Goal: Task Accomplishment & Management: Complete application form

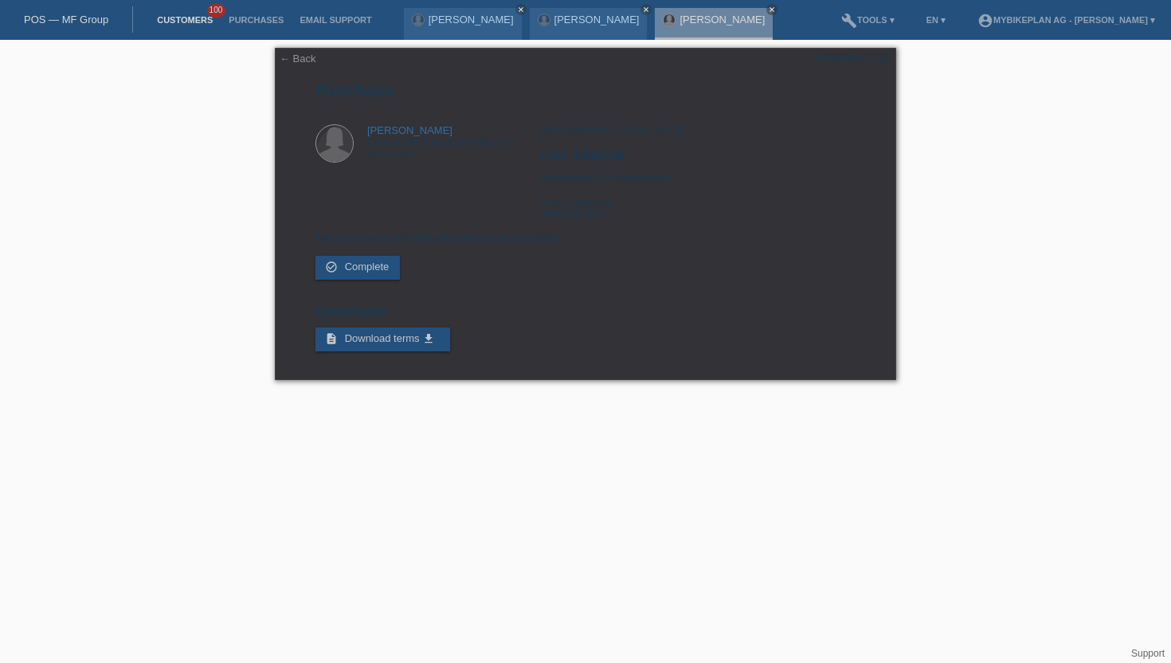
click at [193, 18] on link "Customers" at bounding box center [185, 20] width 72 height 10
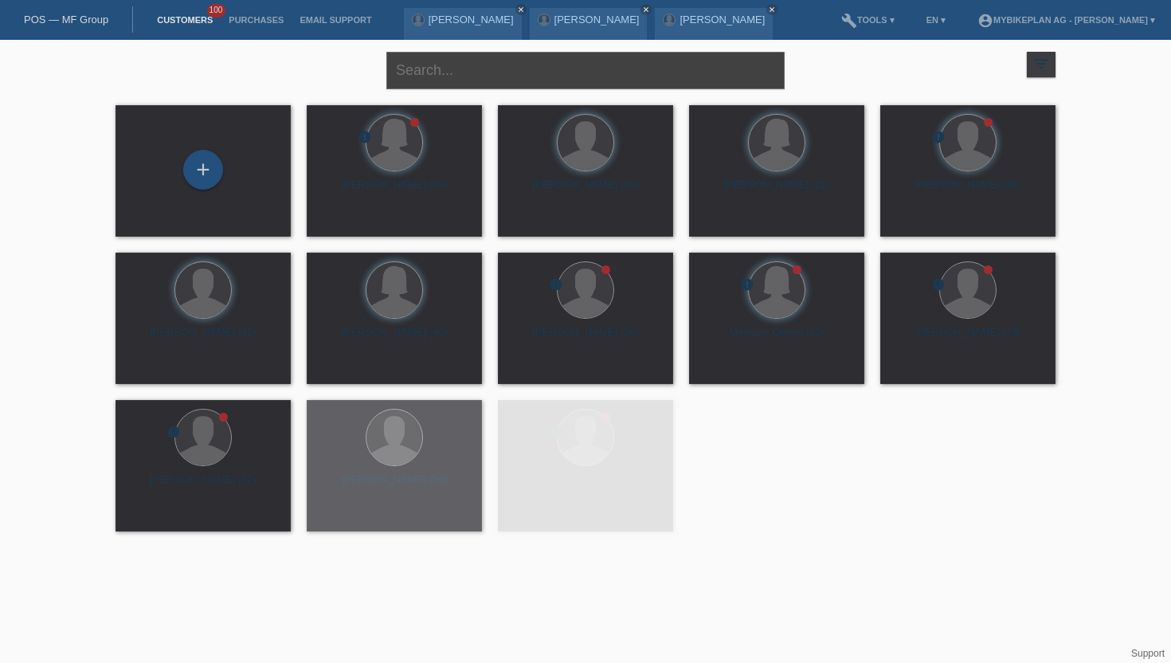
click at [471, 80] on input "text" at bounding box center [585, 70] width 398 height 37
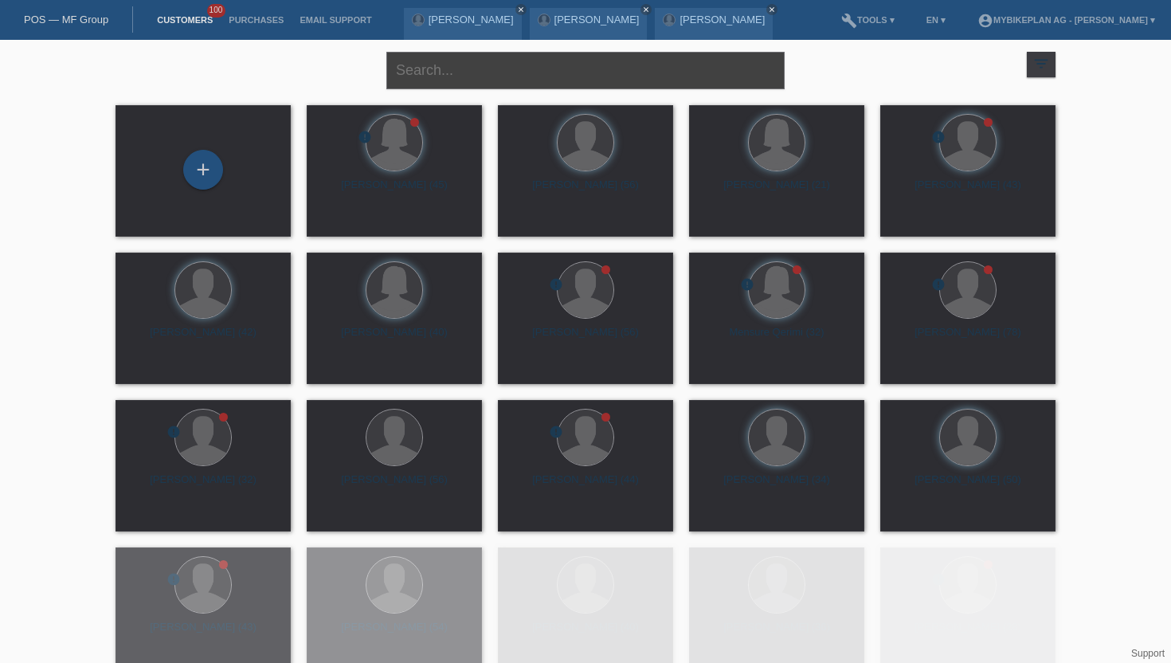
paste input "Pereira Gomes Ricardo Miguel"
type input "Pereira Gomes Ricardo Miguel"
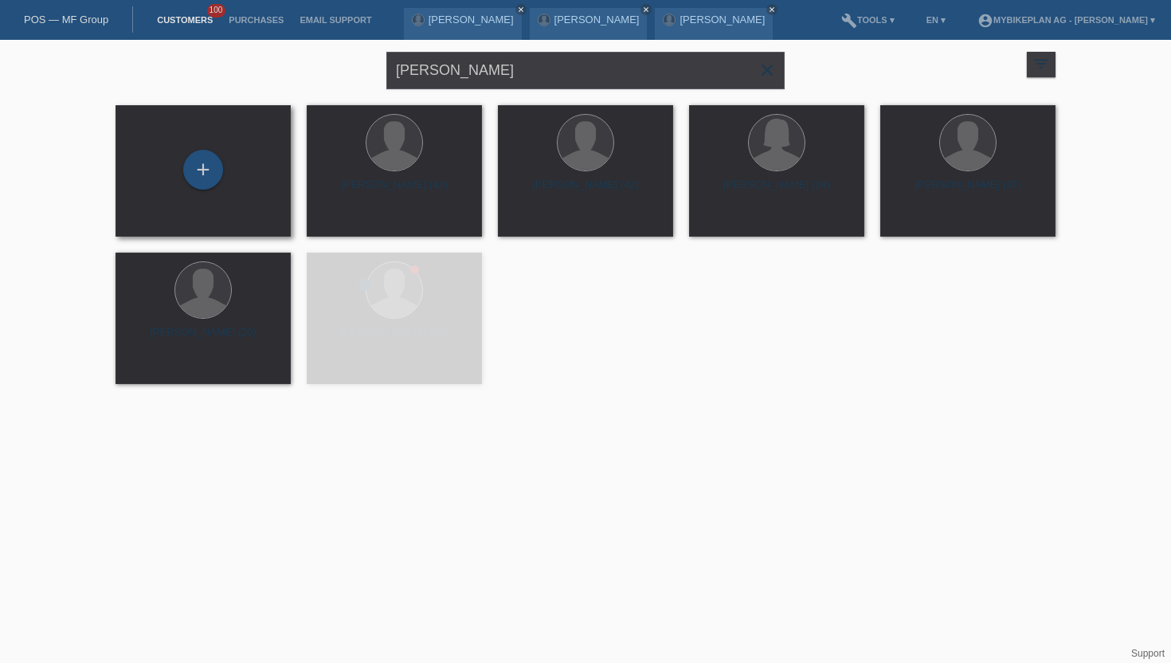
click at [221, 160] on div "+" at bounding box center [203, 171] width 150 height 42
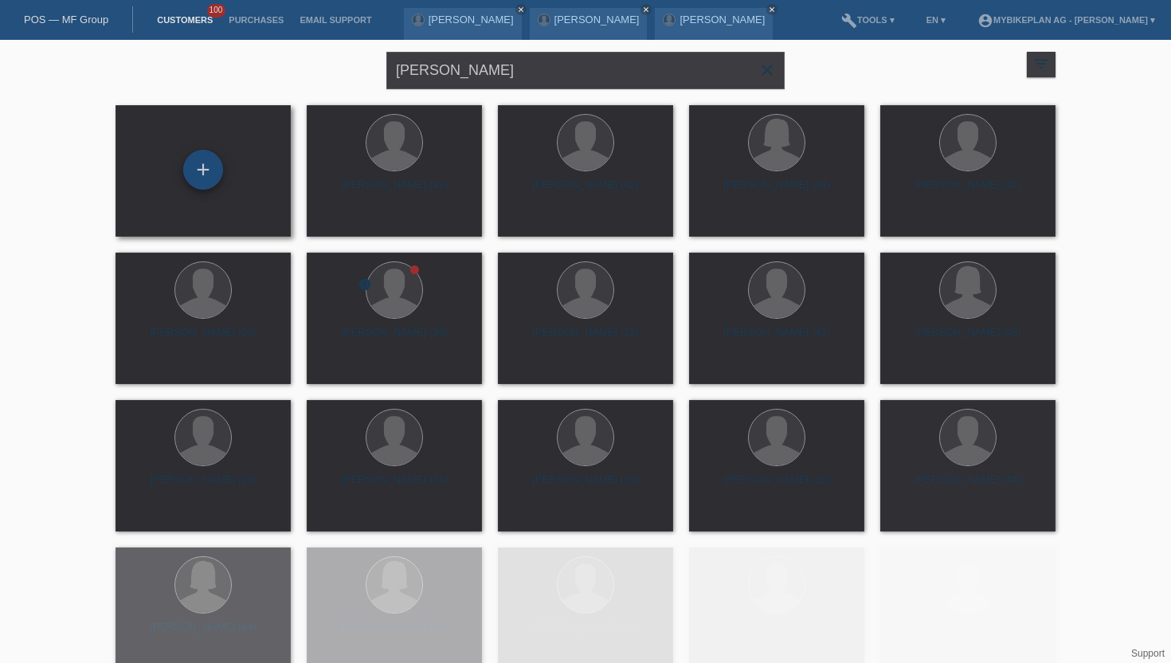
click at [205, 168] on div "+" at bounding box center [203, 170] width 40 height 40
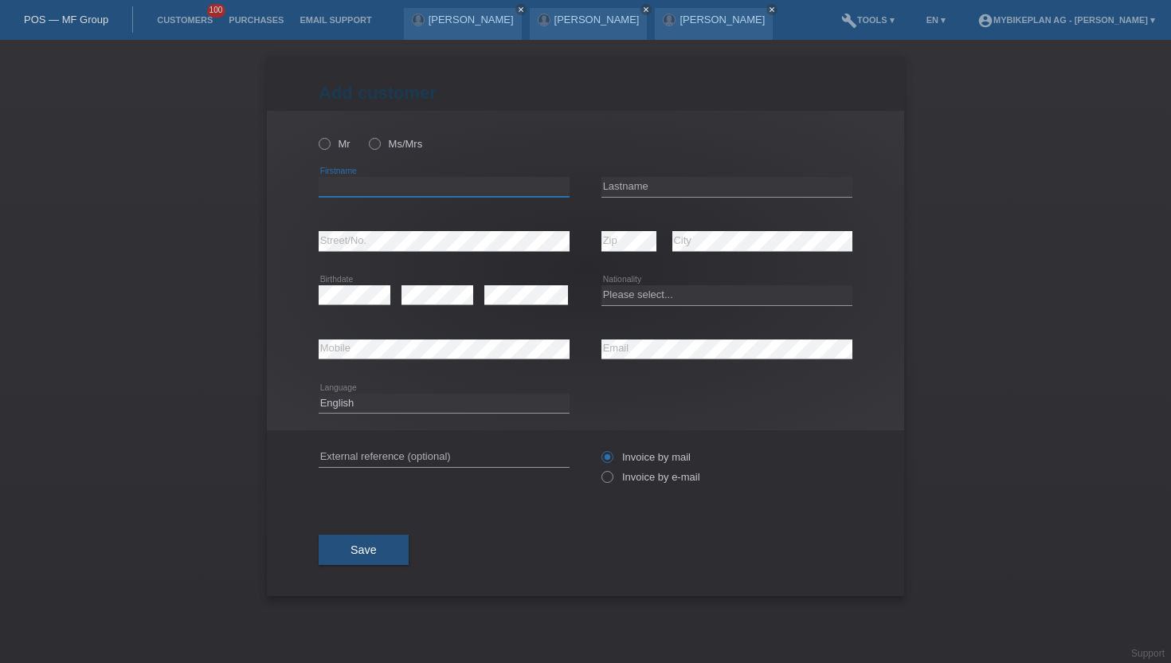
click at [342, 185] on input "text" at bounding box center [444, 187] width 251 height 20
paste input "Pereira Gomes Ricardo Miguel"
drag, startPoint x: 476, startPoint y: 185, endPoint x: 392, endPoint y: 184, distance: 84.4
click at [392, 184] on input "[PERSON_NAME]" at bounding box center [444, 187] width 251 height 20
type input "Pereira Gomes"
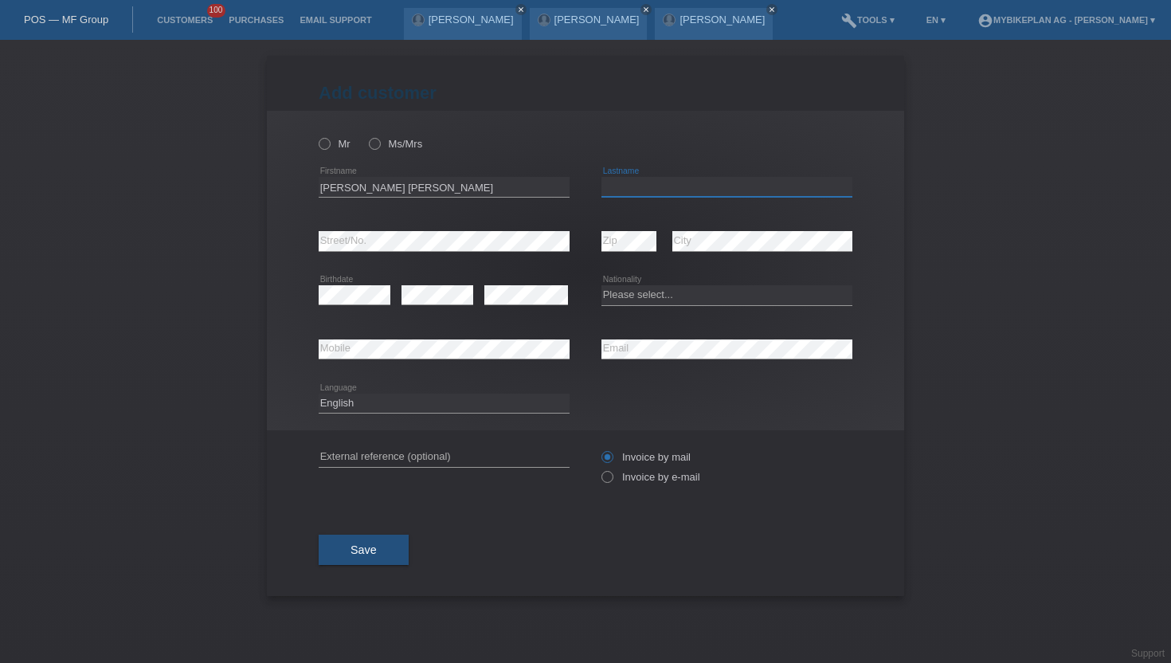
click at [617, 186] on input "text" at bounding box center [726, 187] width 251 height 20
paste input "[PERSON_NAME]"
type input "[PERSON_NAME]"
click at [316, 135] on icon at bounding box center [316, 135] width 0 height 0
click at [327, 142] on input "Mr" at bounding box center [324, 143] width 10 height 10
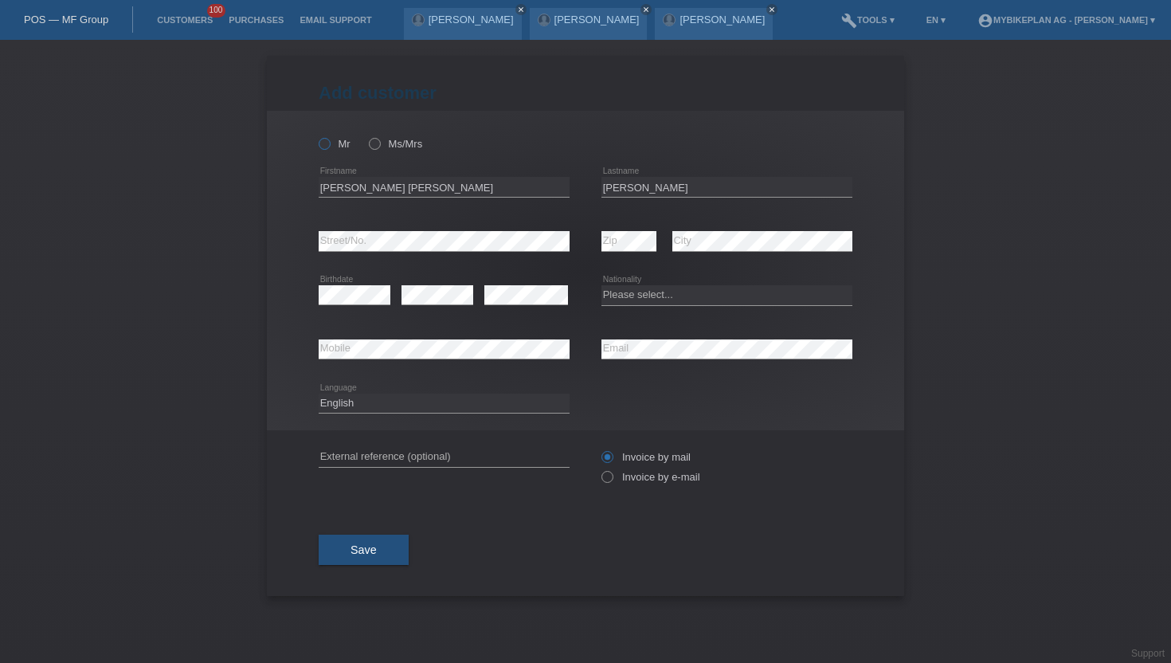
radio input "true"
click at [346, 182] on input "Pereira Gomes" at bounding box center [444, 187] width 251 height 20
click at [695, 186] on input "Ricardo Miguel" at bounding box center [726, 187] width 251 height 20
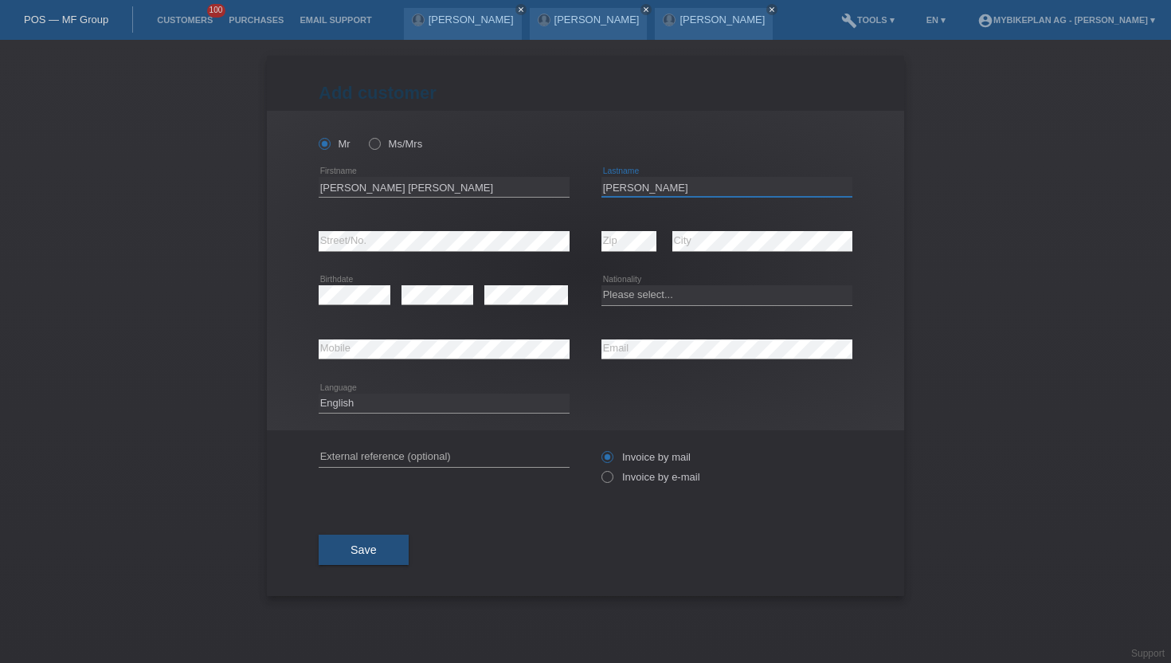
paste input "Pereira Gomes"
drag, startPoint x: 670, startPoint y: 188, endPoint x: 590, endPoint y: 188, distance: 79.6
click at [590, 188] on div "Pereira Gomes error Firstname Ricardo MiguelPereira Gomes error Lastname" at bounding box center [586, 187] width 534 height 54
type input "Pereira Gomes"
drag, startPoint x: 476, startPoint y: 188, endPoint x: 257, endPoint y: 188, distance: 219.0
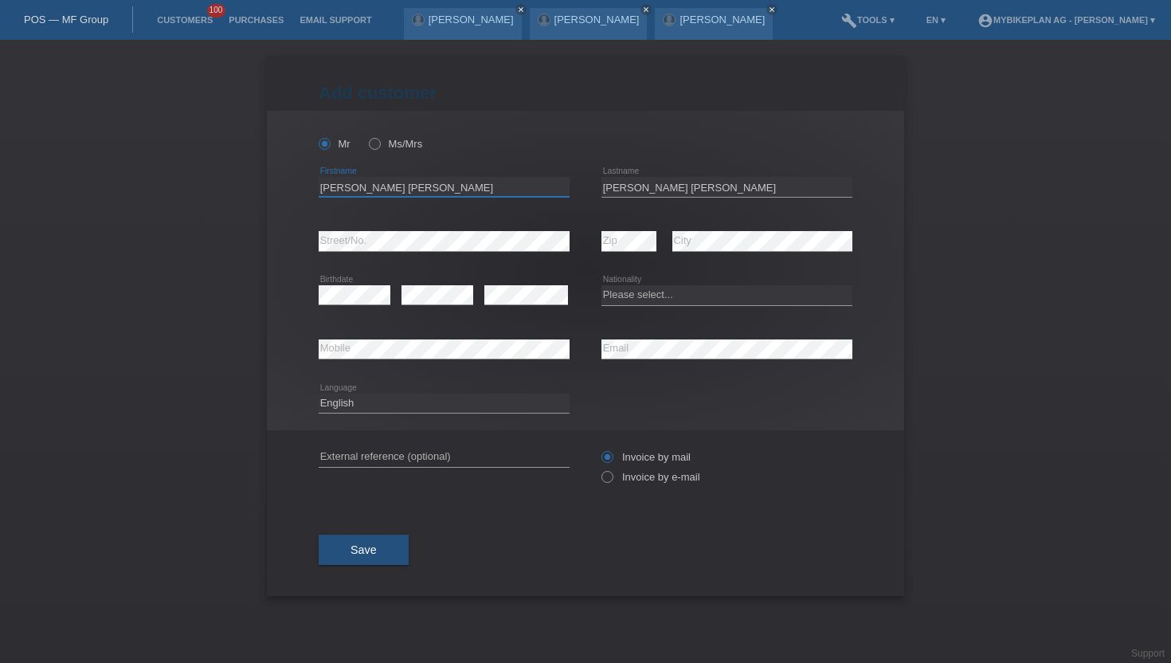
click at [257, 188] on div "Add customer Add customer Add customer Mr Ms/Mrs error" at bounding box center [585, 351] width 1171 height 623
paste input "Ricardo Migue"
type input "[PERSON_NAME]"
click at [599, 468] on icon at bounding box center [599, 468] width 0 height 0
click at [618, 479] on label "Invoice by e-mail" at bounding box center [650, 477] width 99 height 12
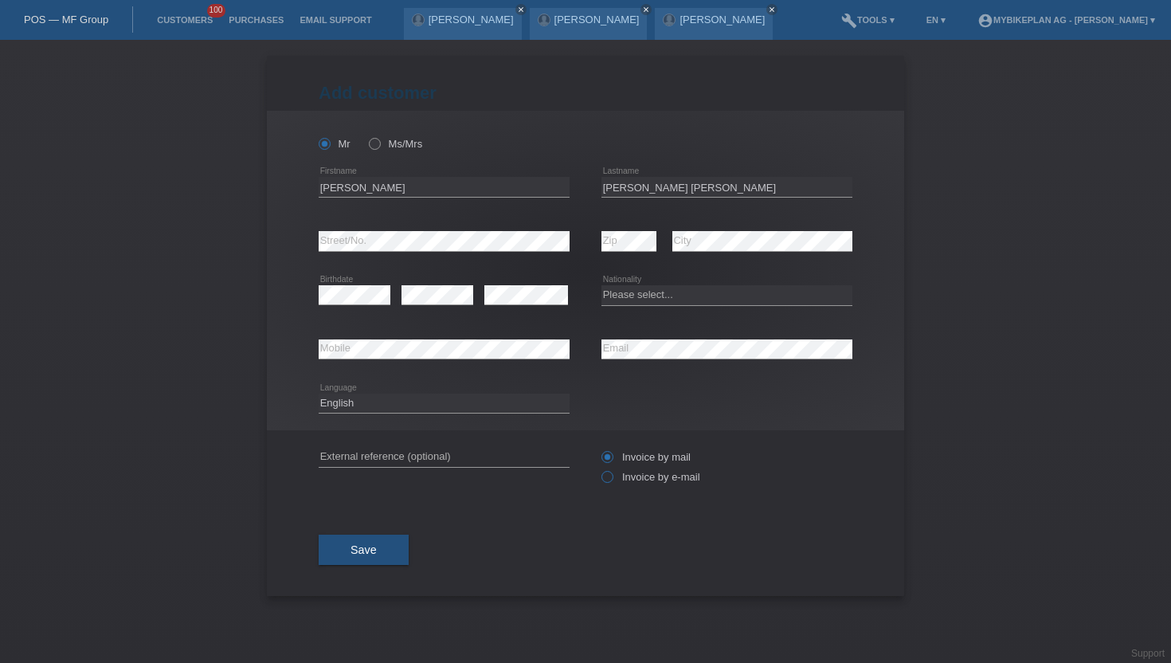
click at [612, 479] on input "Invoice by e-mail" at bounding box center [606, 481] width 10 height 20
radio input "true"
click at [611, 295] on select "Please select... Switzerland Austria Germany Liechtenstein ------------ Afghani…" at bounding box center [726, 294] width 251 height 19
select select "CH"
click at [601, 286] on select "Please select... Switzerland Austria Germany Liechtenstein ------------ Afghani…" at bounding box center [726, 294] width 251 height 19
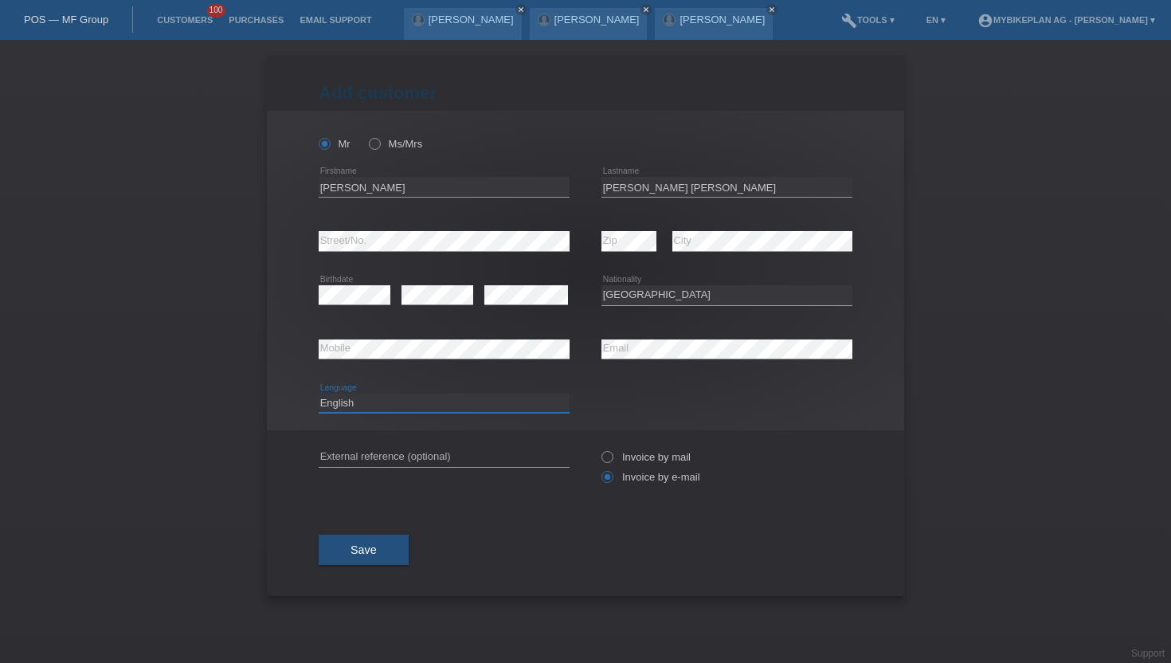
click at [359, 401] on select "Deutsch Français Italiano English" at bounding box center [444, 402] width 251 height 19
select select "de"
click at [319, 393] on select "Deutsch Français Italiano English" at bounding box center [444, 402] width 251 height 19
click at [352, 565] on button "Save" at bounding box center [364, 549] width 90 height 30
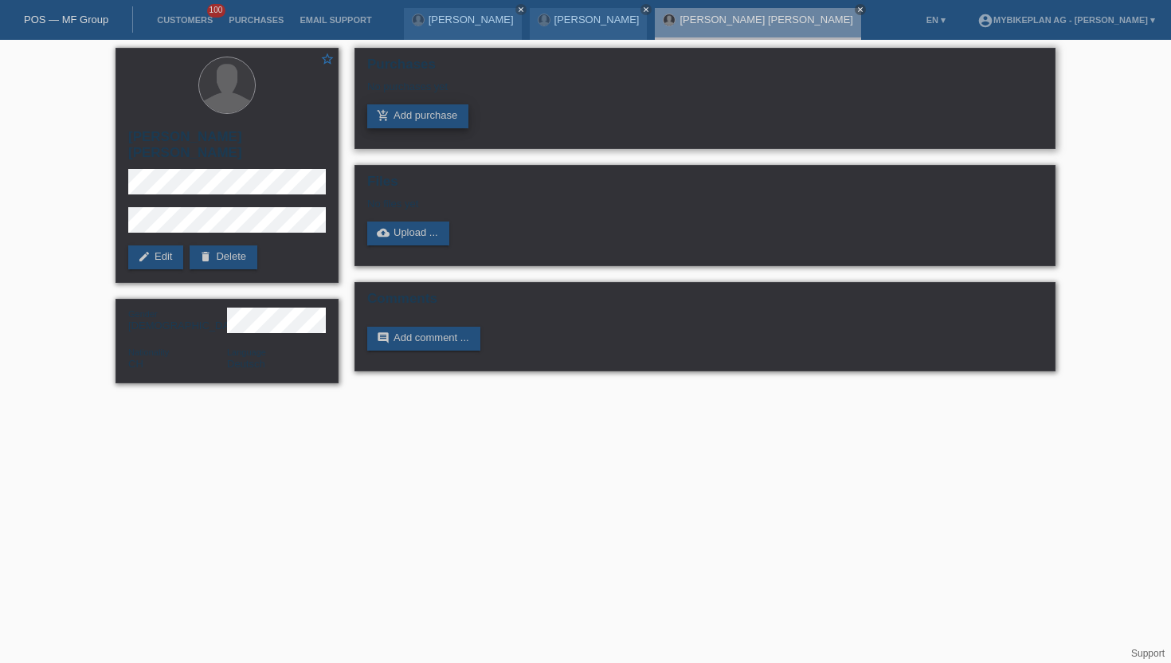
click at [403, 119] on link "add_shopping_cart Add purchase" at bounding box center [417, 116] width 101 height 24
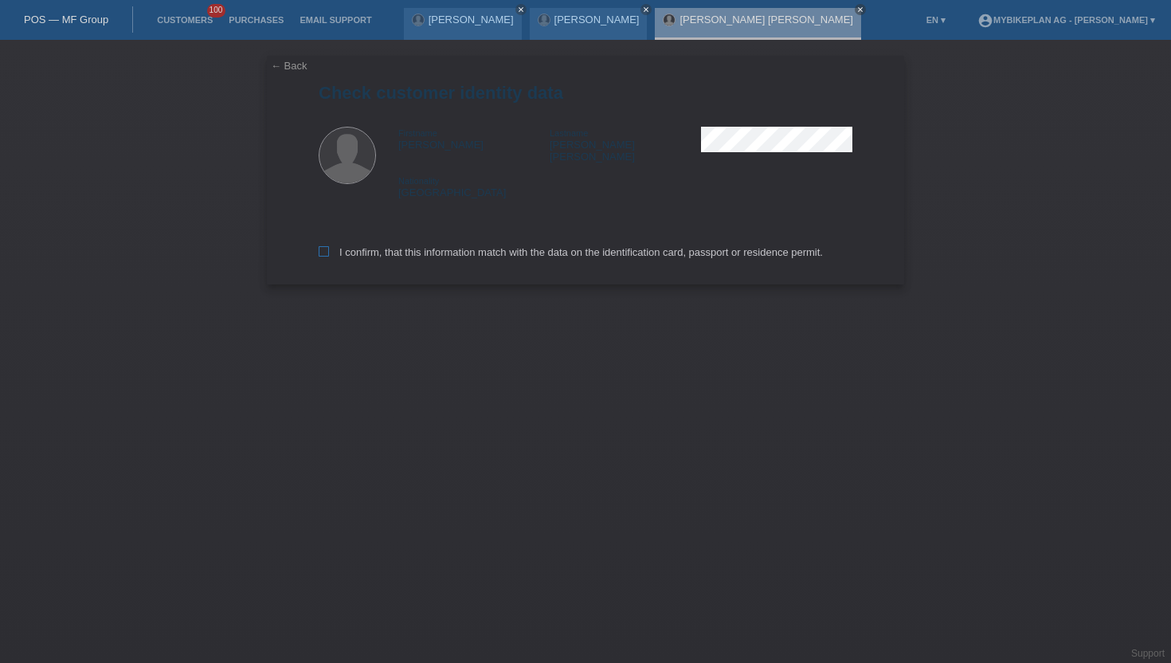
click at [323, 248] on icon at bounding box center [324, 251] width 10 height 10
click at [323, 248] on input "I confirm, that this information match with the data on the identification card…" at bounding box center [324, 251] width 10 height 10
checkbox input "true"
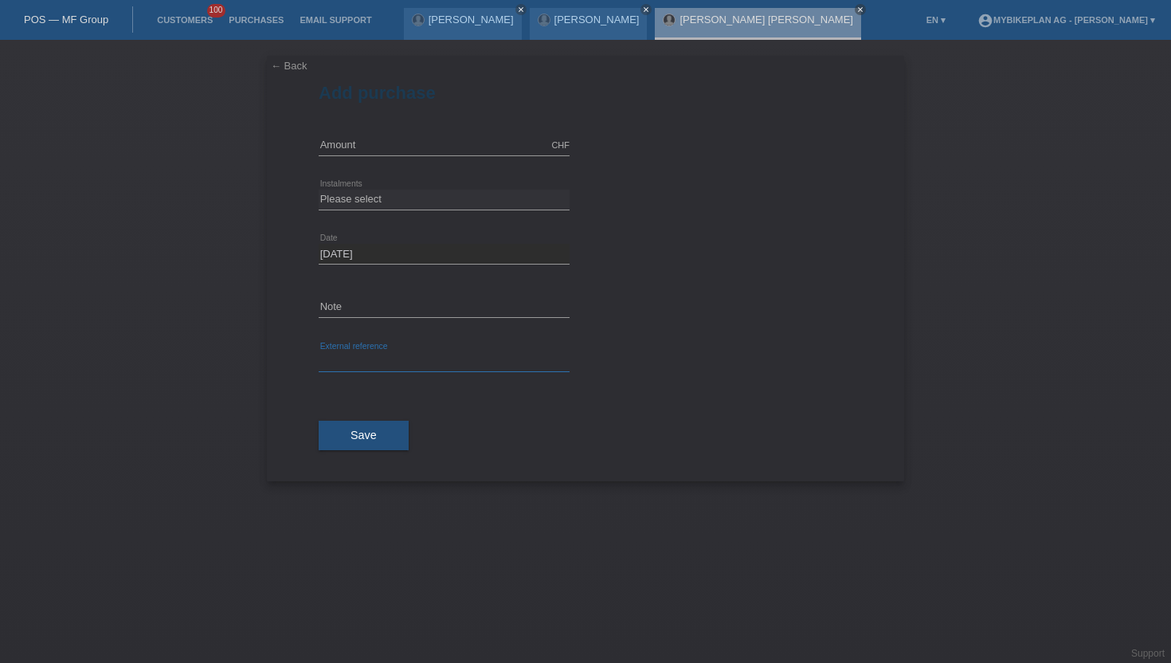
click at [335, 368] on input "text" at bounding box center [444, 362] width 251 height 20
paste input "44008822294"
type input "44008822294"
click at [360, 142] on input "text" at bounding box center [444, 145] width 251 height 20
type input "9999.00"
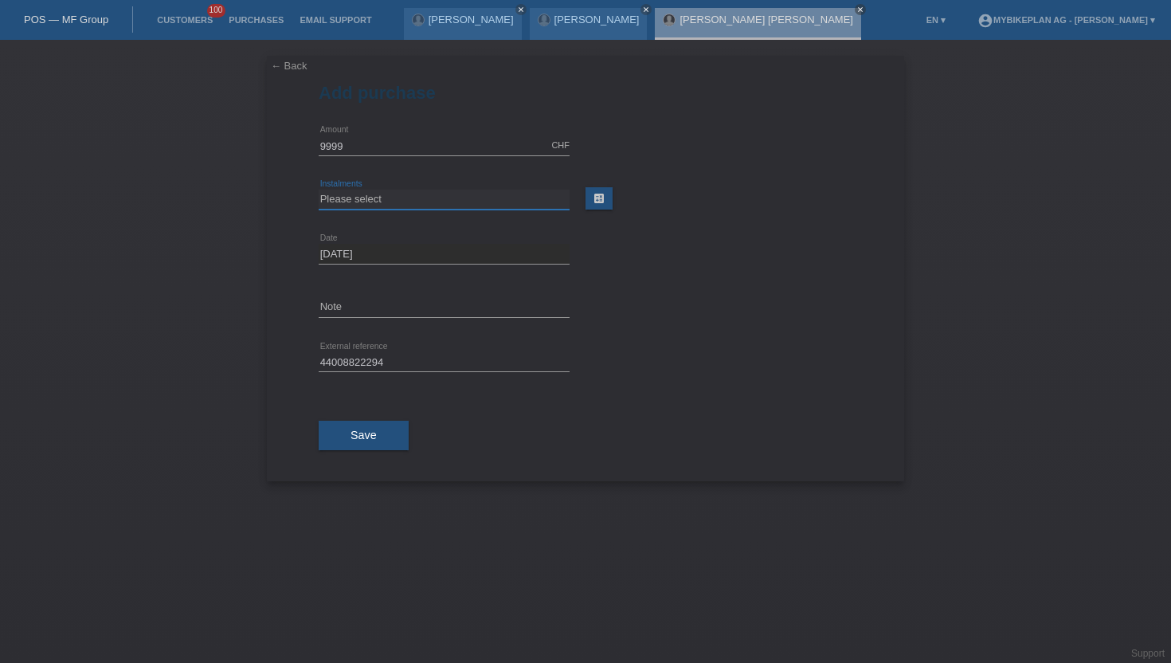
click at [382, 196] on select "Please select 6 instalments 12 instalments 18 instalments 24 instalments 36 ins…" at bounding box center [444, 199] width 251 height 19
select select "488"
click at [319, 190] on select "Please select 6 instalments 12 instalments 18 instalments 24 instalments 36 ins…" at bounding box center [444, 199] width 251 height 19
click at [371, 445] on button "Save" at bounding box center [364, 435] width 90 height 30
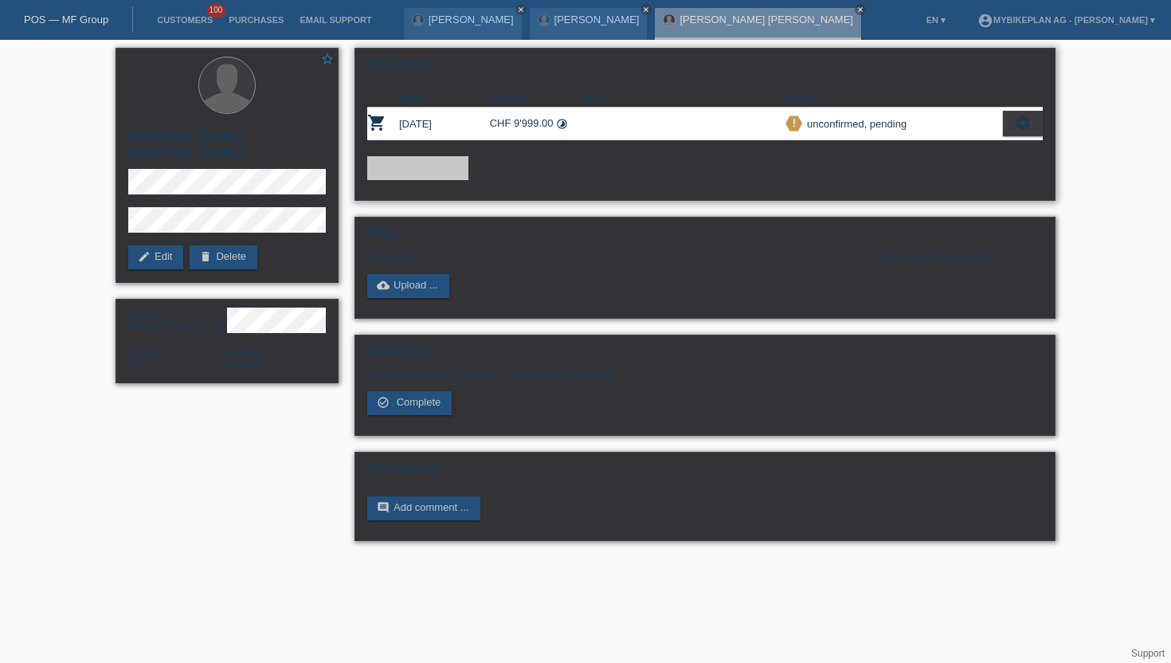
click at [1026, 123] on icon "settings" at bounding box center [1023, 123] width 18 height 18
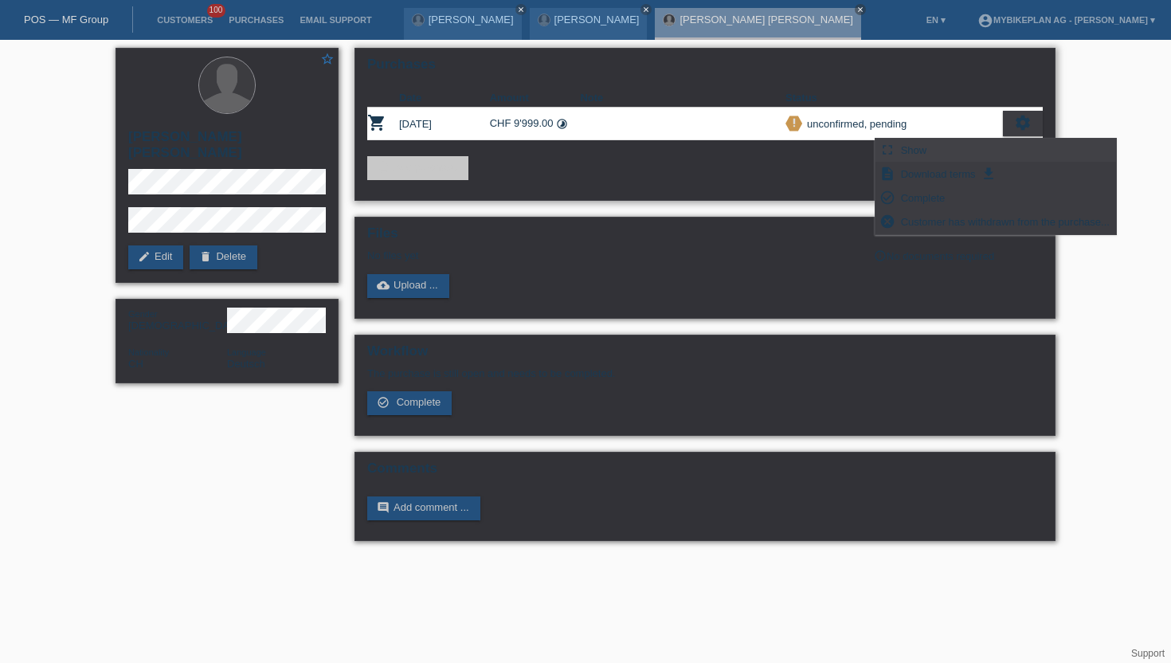
click at [937, 152] on div "fullscreen Show" at bounding box center [995, 151] width 240 height 24
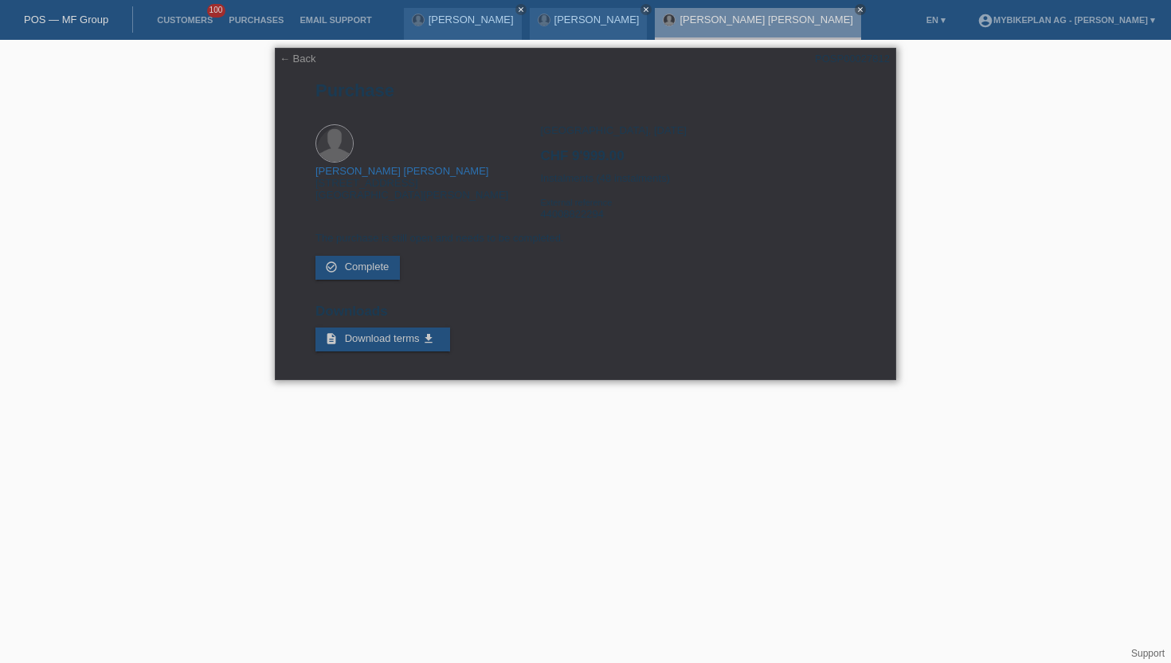
click at [845, 61] on div "POSP00027812" at bounding box center [852, 59] width 75 height 12
copy div "POSP00027812"
click at [194, 21] on link "Customers" at bounding box center [185, 20] width 72 height 10
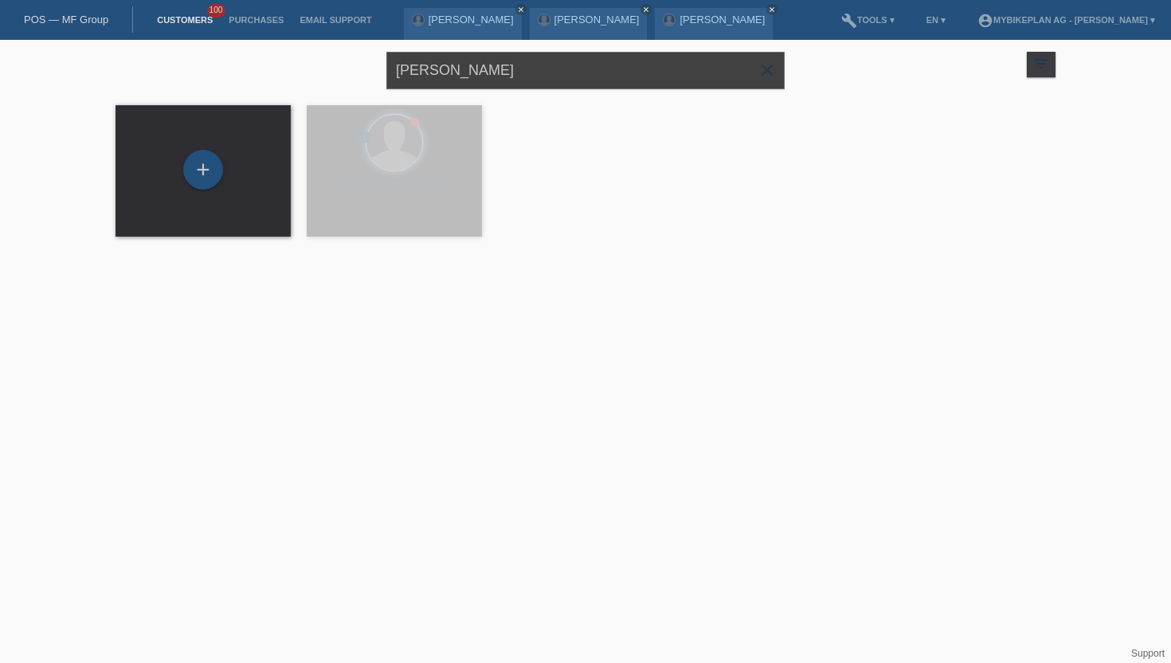
click at [555, 67] on input "[PERSON_NAME]" at bounding box center [585, 70] width 398 height 37
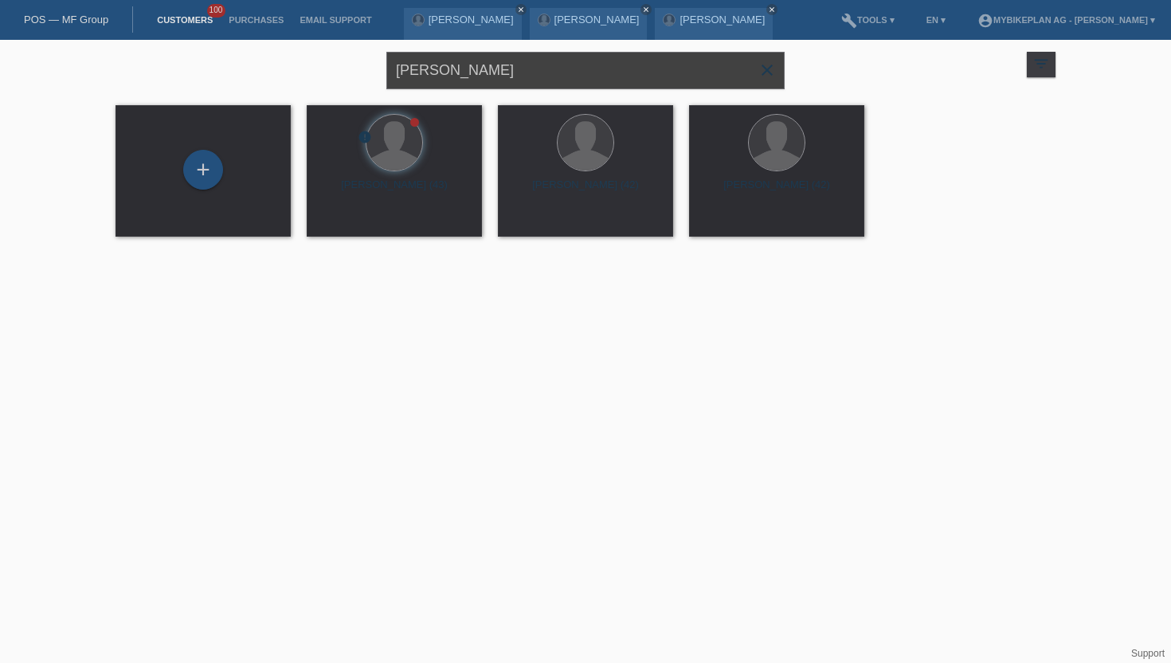
click at [555, 67] on input "[PERSON_NAME]" at bounding box center [585, 70] width 398 height 37
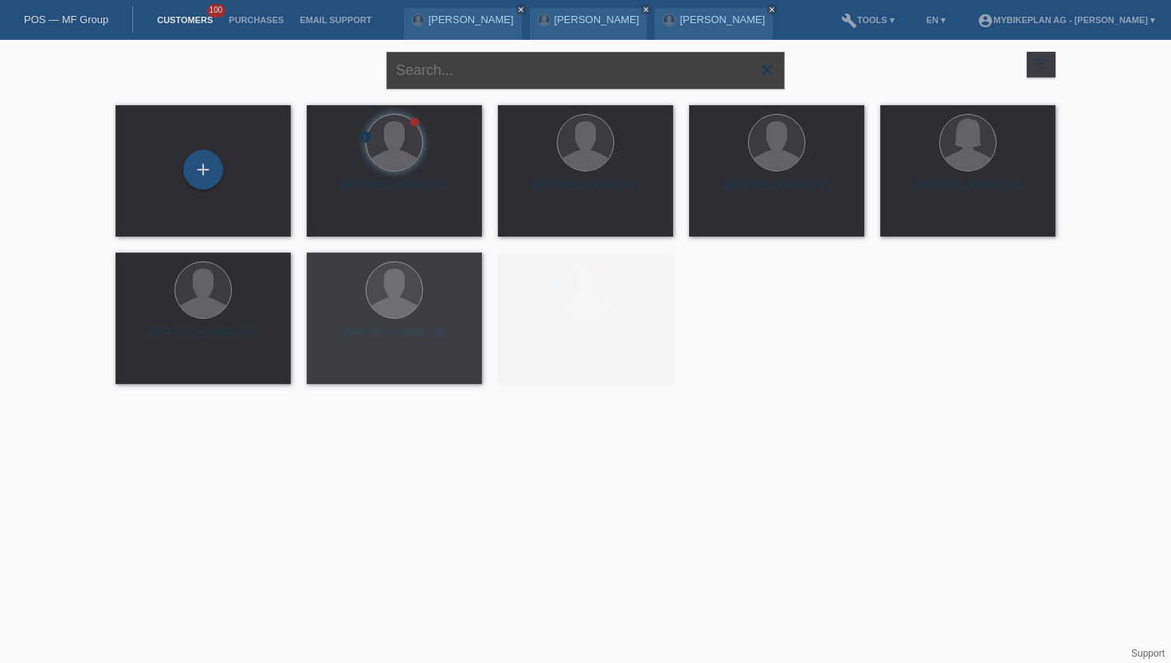
paste input "[PERSON_NAME]"
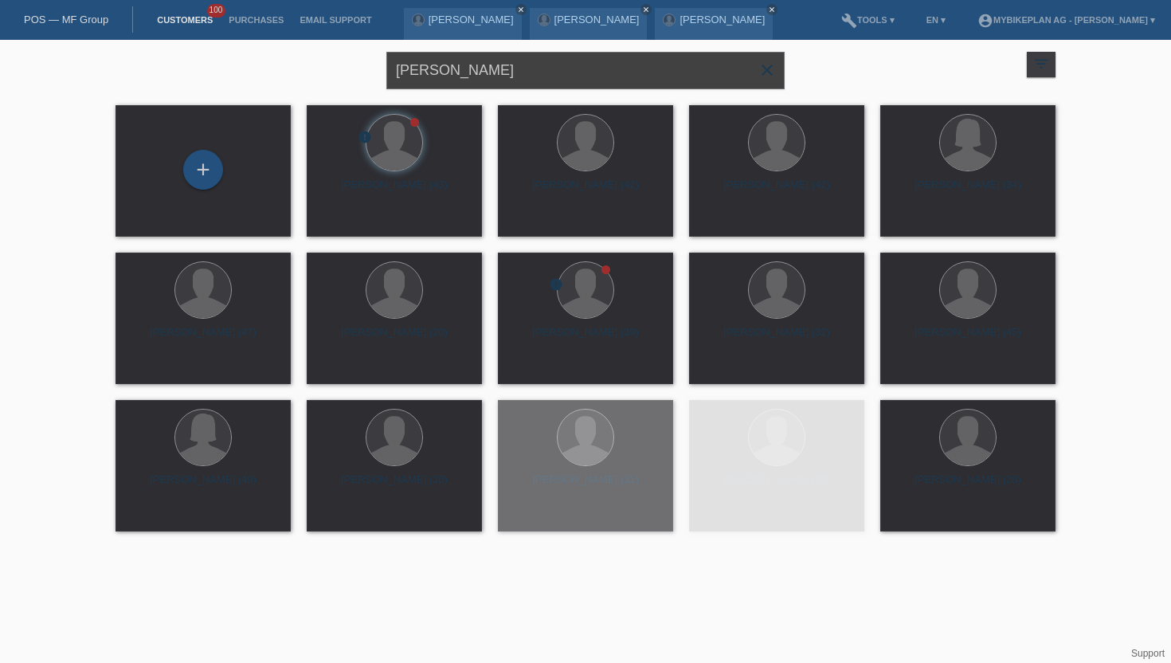
type input "Aurélien Gillioz"
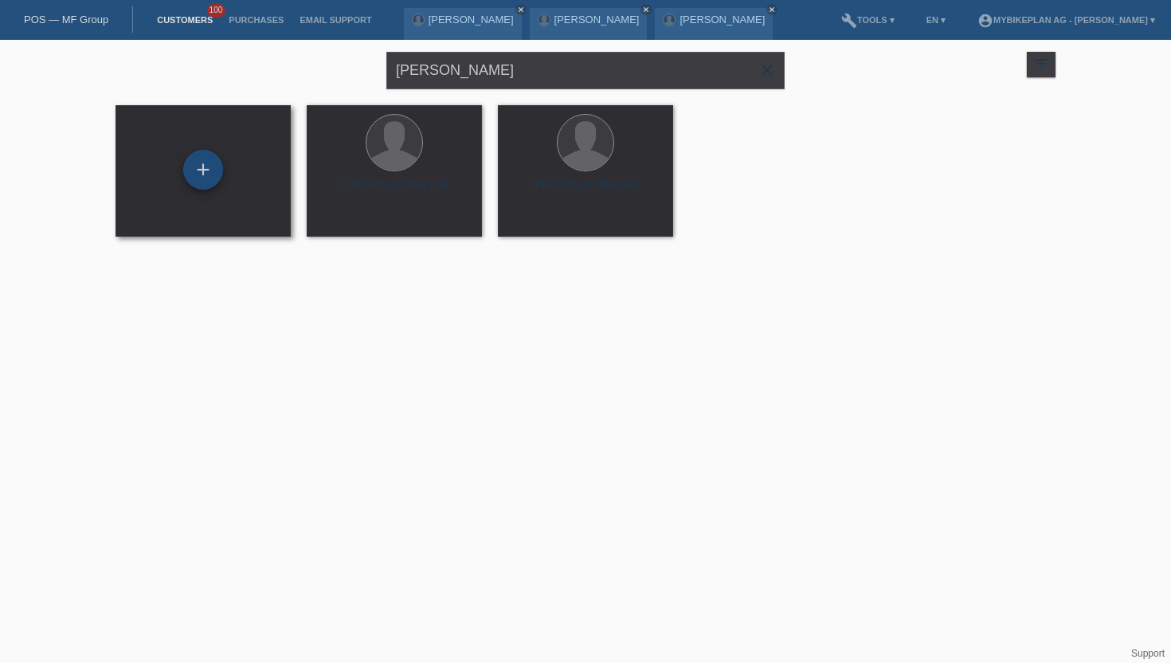
click at [210, 182] on div "+" at bounding box center [203, 169] width 38 height 27
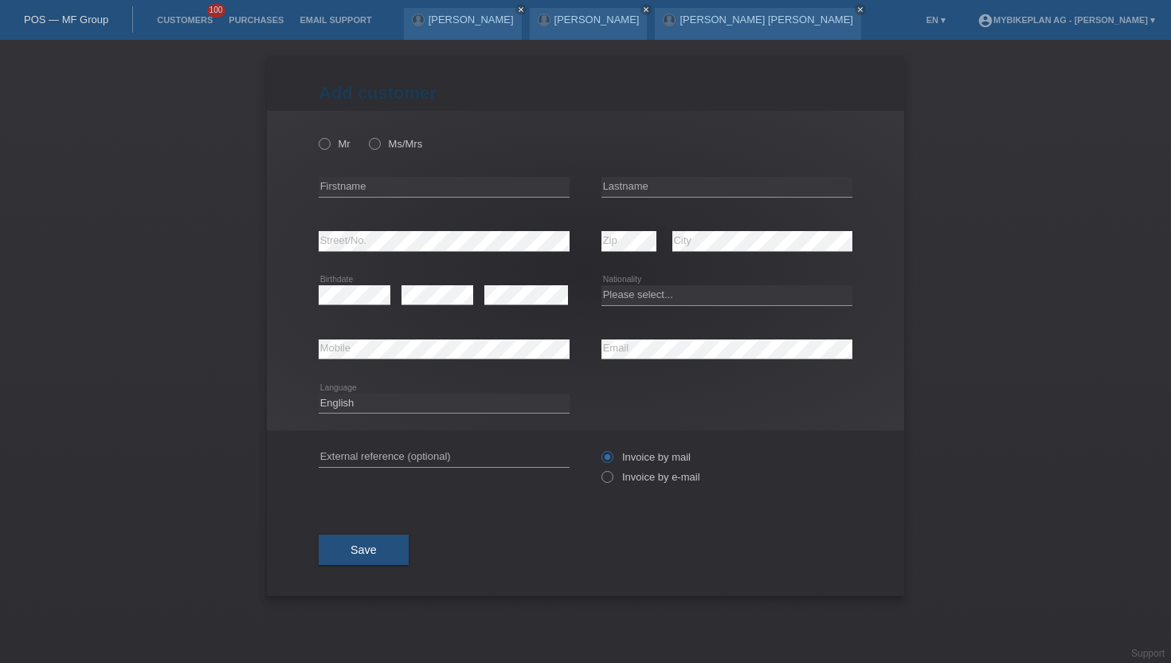
click at [199, 25] on li "Customers 100" at bounding box center [185, 20] width 72 height 41
click at [194, 14] on li "Customers 100" at bounding box center [185, 20] width 72 height 41
click at [162, 25] on link "Customers" at bounding box center [185, 20] width 72 height 10
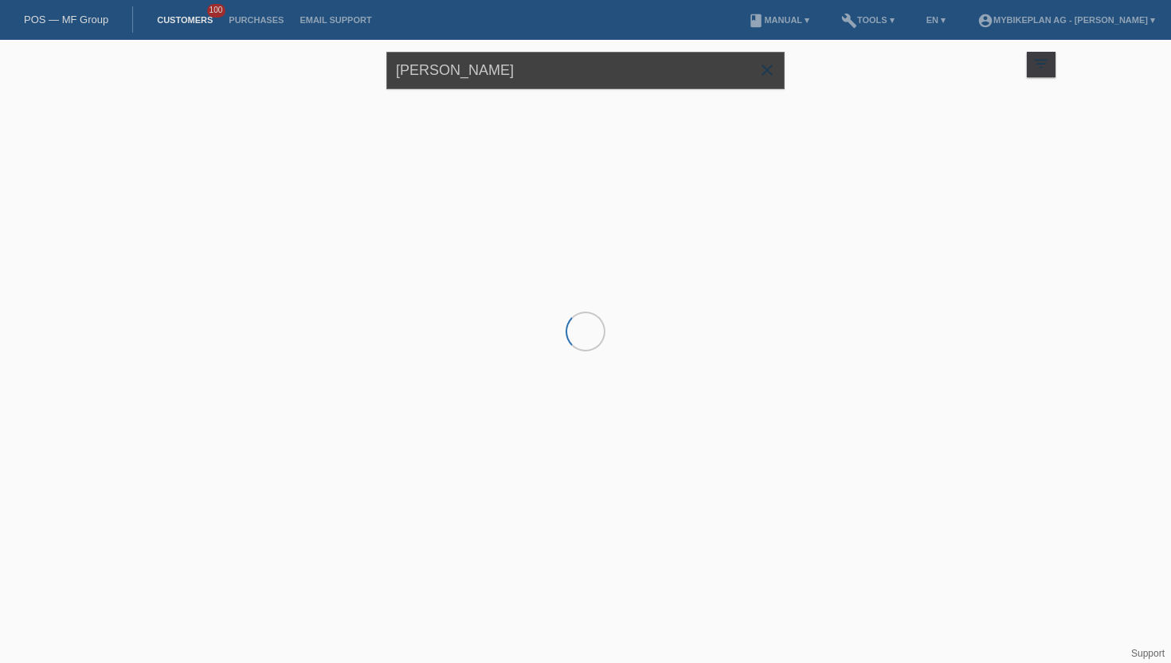
click at [515, 65] on input "[PERSON_NAME]" at bounding box center [585, 70] width 398 height 37
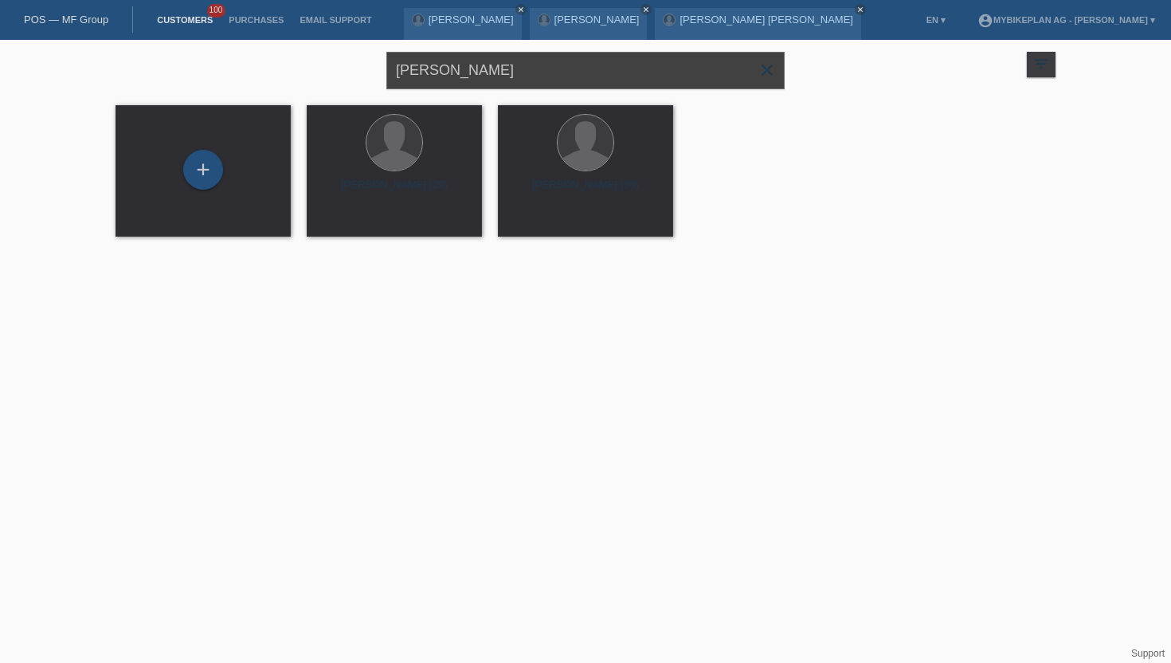
click at [515, 65] on input "Aurélien Gillioz" at bounding box center [585, 70] width 398 height 37
click at [538, 223] on span "Show" at bounding box center [535, 223] width 26 height 12
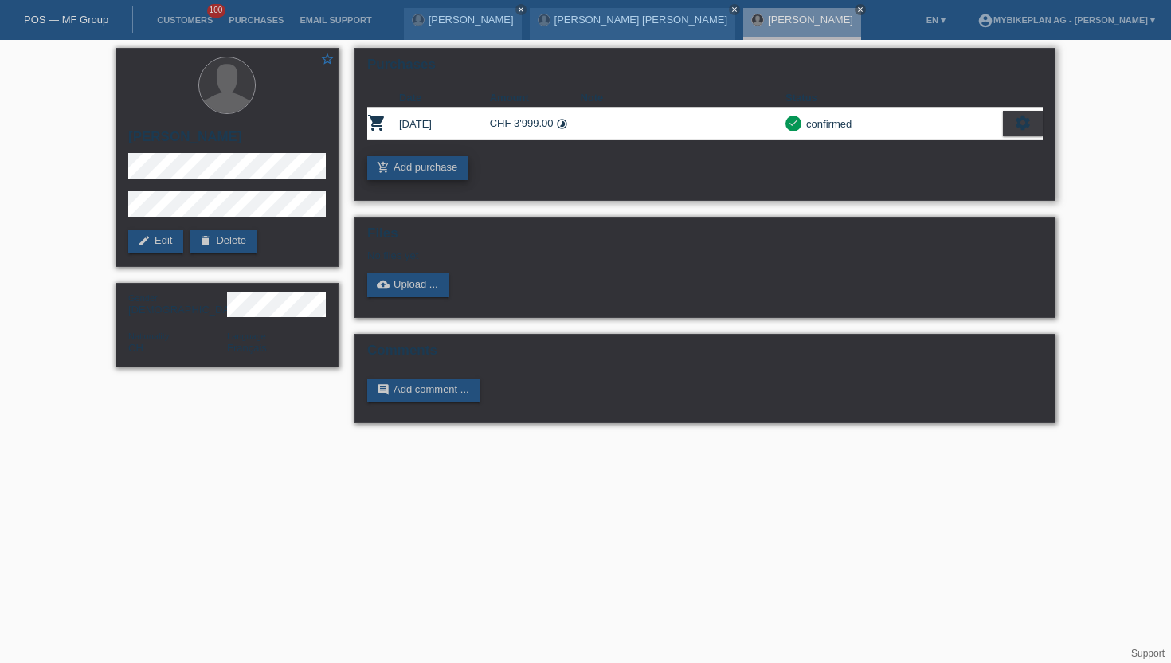
click at [413, 168] on link "add_shopping_cart Add purchase" at bounding box center [417, 168] width 101 height 24
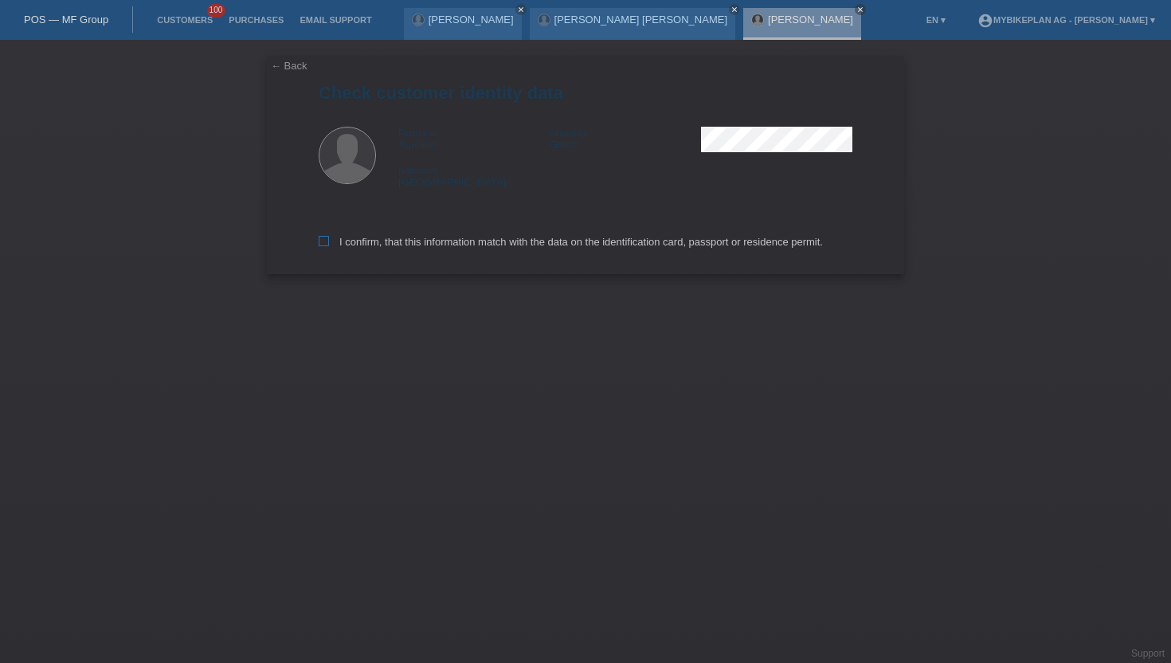
click at [327, 243] on icon at bounding box center [324, 241] width 10 height 10
click at [327, 243] on input "I confirm, that this information match with the data on the identification card…" at bounding box center [324, 241] width 10 height 10
checkbox input "true"
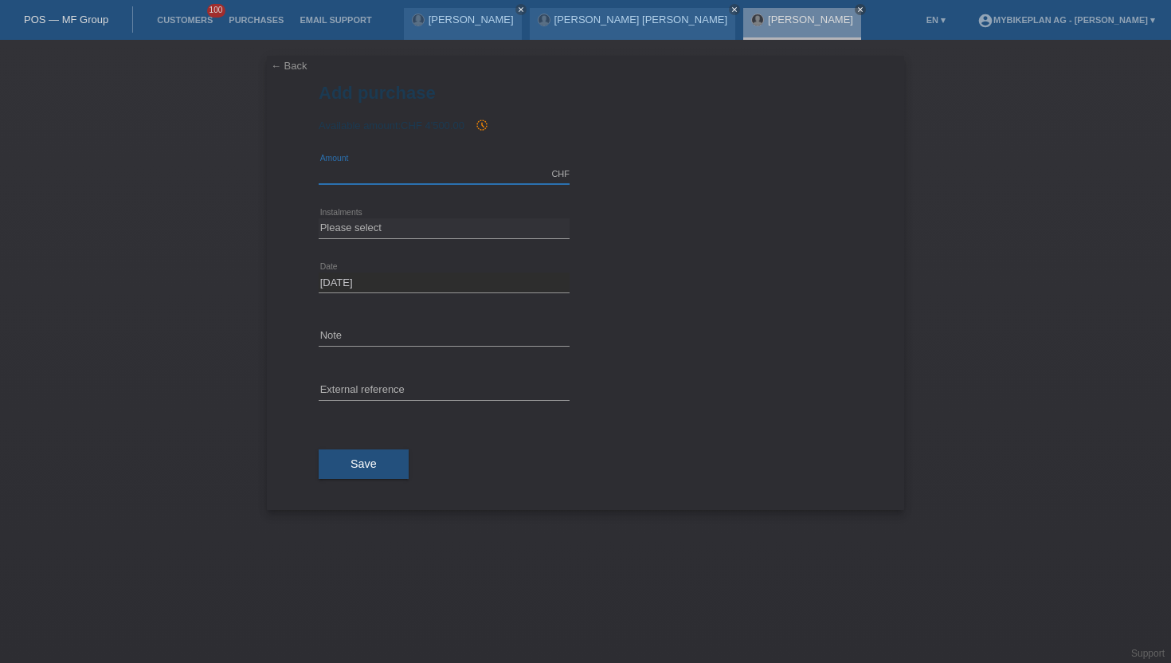
click at [340, 168] on input "text" at bounding box center [444, 174] width 251 height 20
type input "3999.00"
click at [355, 238] on icon at bounding box center [444, 238] width 251 height 1
click at [354, 226] on select "Please select 6 instalments 12 instalments 18 instalments 24 instalments 36 ins…" at bounding box center [444, 227] width 251 height 19
select select "488"
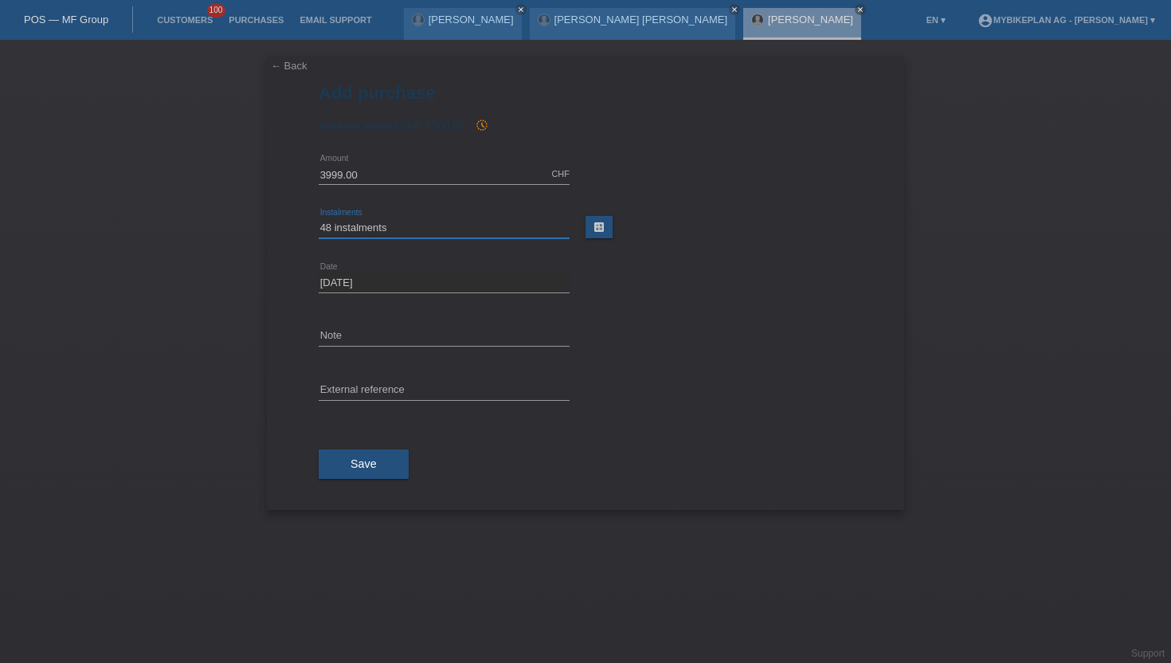
click at [319, 218] on select "Please select 6 instalments 12 instalments 18 instalments 24 instalments 36 ins…" at bounding box center [444, 227] width 251 height 19
click at [356, 384] on input "text" at bounding box center [444, 391] width 251 height 20
paste input "43996858958"
type input "43996858958"
click at [359, 464] on span "Save" at bounding box center [363, 463] width 26 height 13
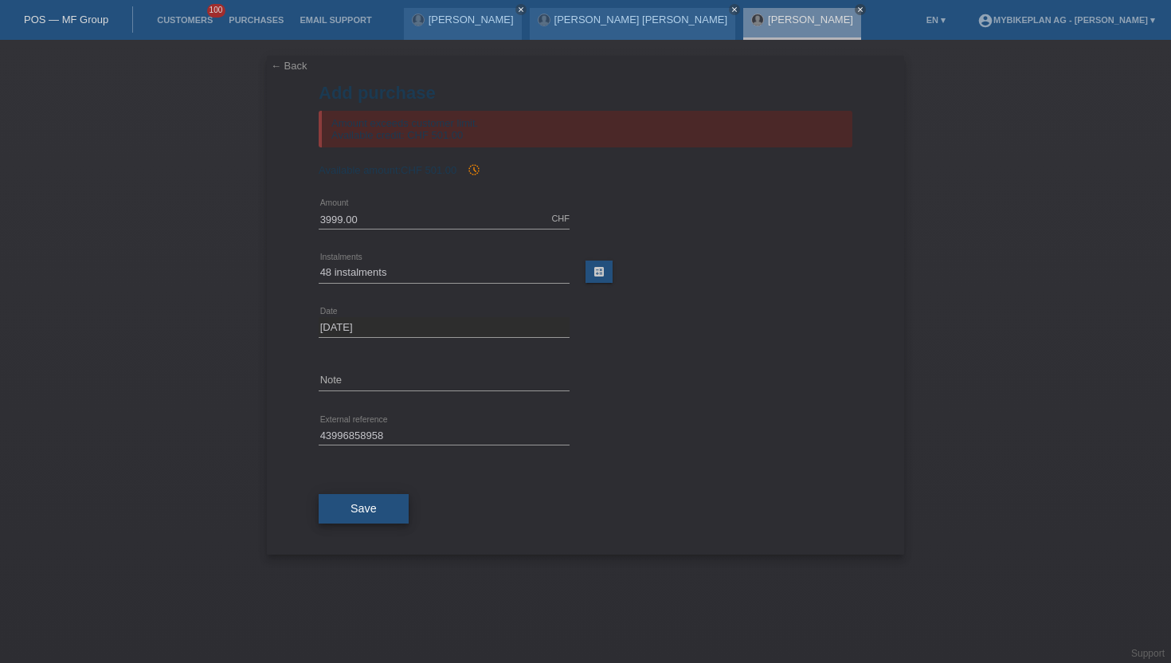
click at [359, 518] on button "Save" at bounding box center [364, 509] width 90 height 30
click at [160, 18] on link "Customers" at bounding box center [185, 20] width 72 height 10
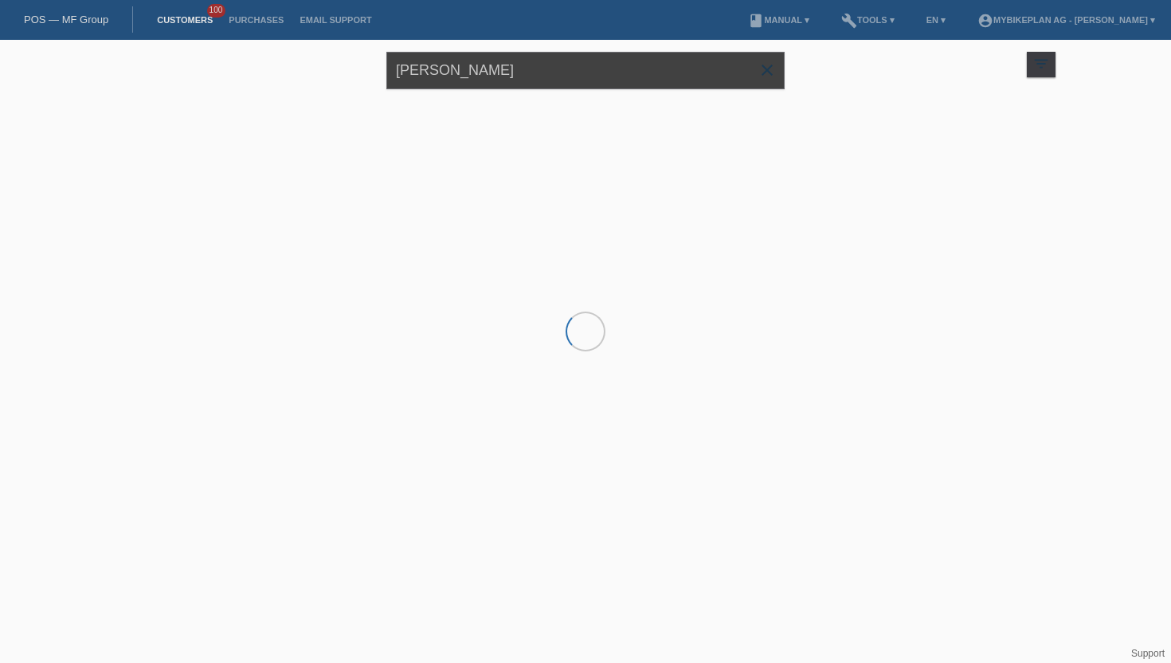
click at [506, 63] on input "[PERSON_NAME]" at bounding box center [585, 70] width 398 height 37
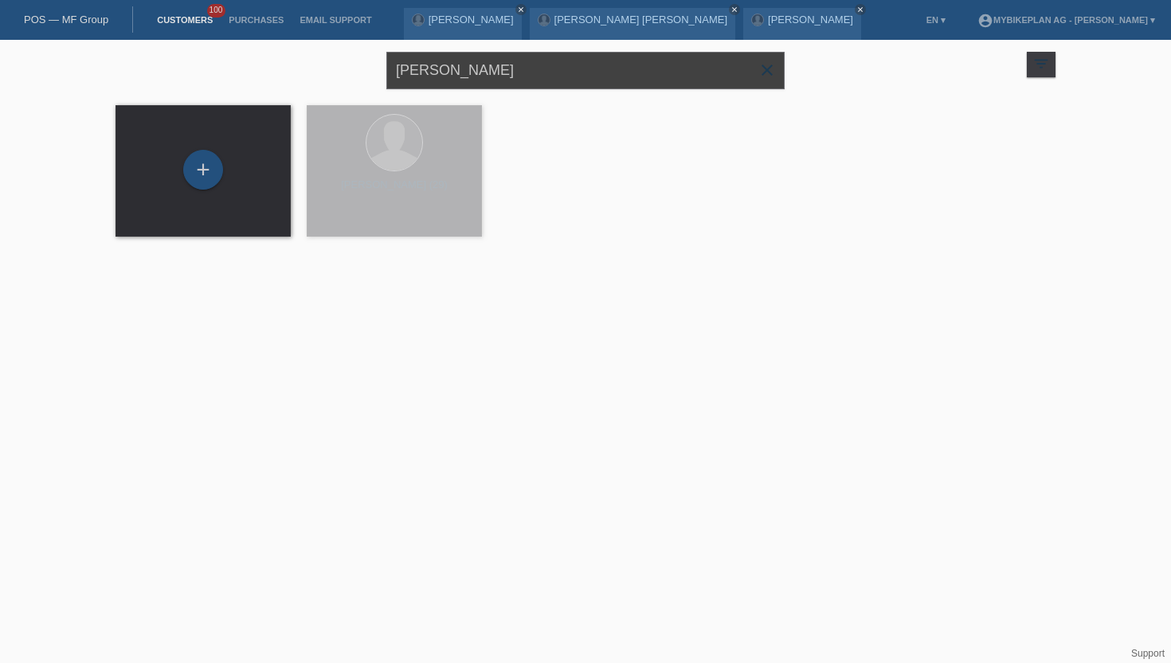
click at [506, 63] on input "Aurélien Gillioz" at bounding box center [585, 70] width 398 height 37
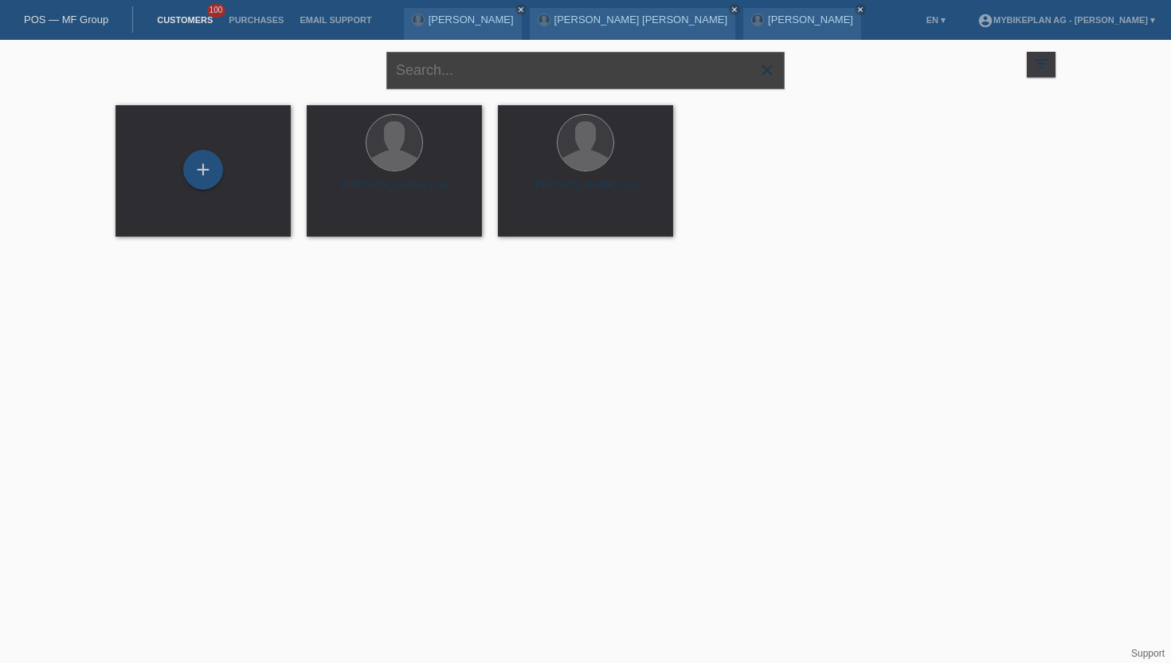
paste input "[PERSON_NAME]"
type input "[PERSON_NAME]"
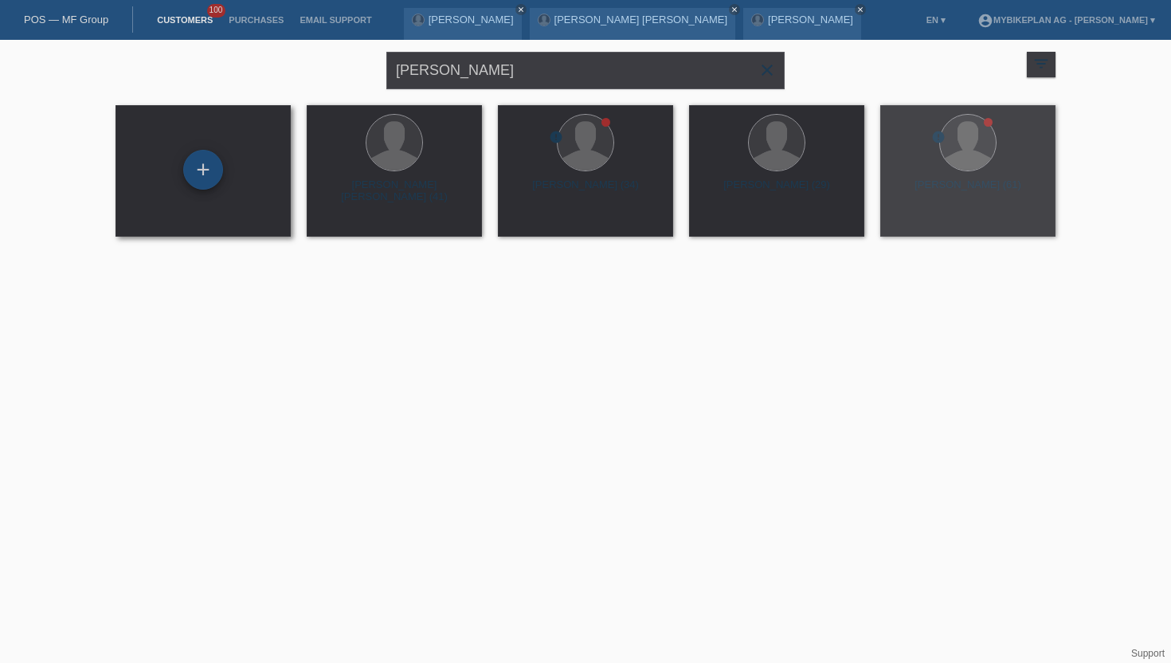
click at [213, 162] on div "+" at bounding box center [203, 169] width 38 height 27
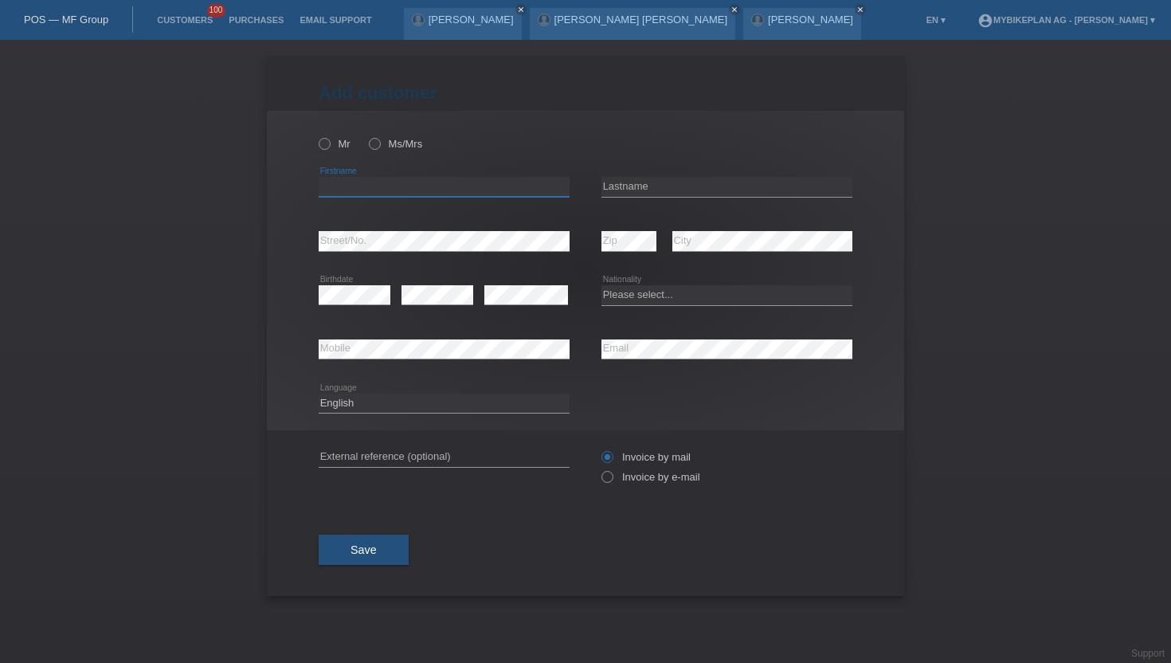
click at [333, 183] on input "text" at bounding box center [444, 187] width 251 height 20
paste input "[PERSON_NAME]"
type input "[PERSON_NAME]"
click at [366, 135] on icon at bounding box center [366, 135] width 0 height 0
click at [373, 146] on input "Ms/Mrs" at bounding box center [374, 143] width 10 height 10
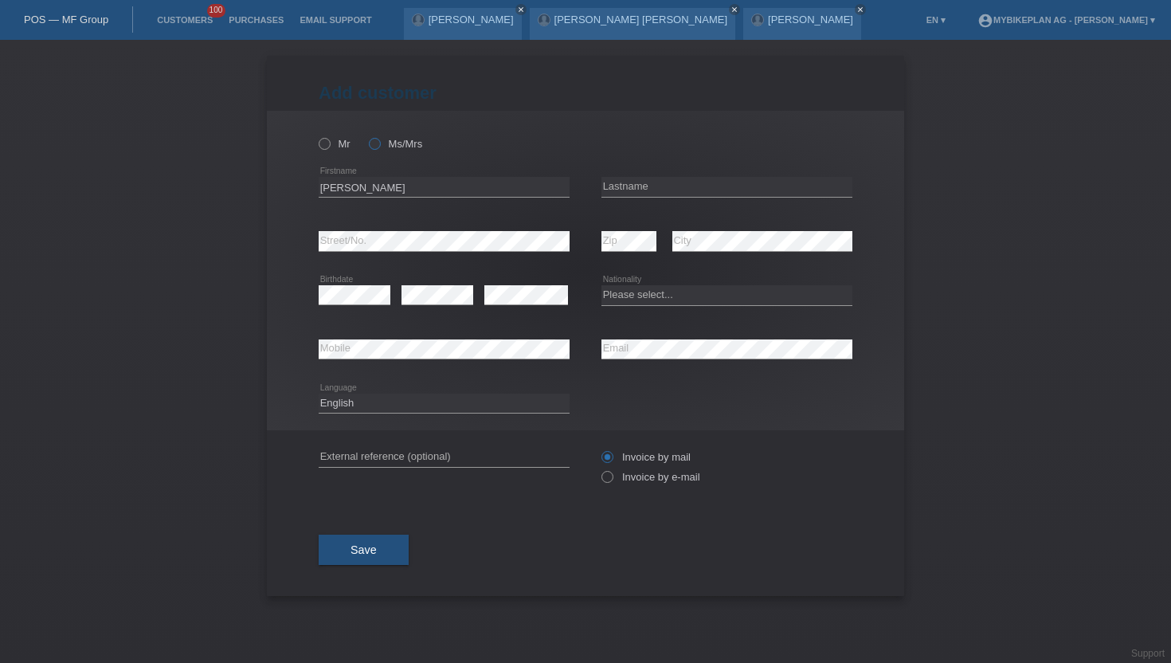
radio input "true"
click at [355, 190] on input "[PERSON_NAME]" at bounding box center [444, 187] width 251 height 20
type input "[PERSON_NAME]"
click at [635, 190] on input "text" at bounding box center [726, 187] width 251 height 20
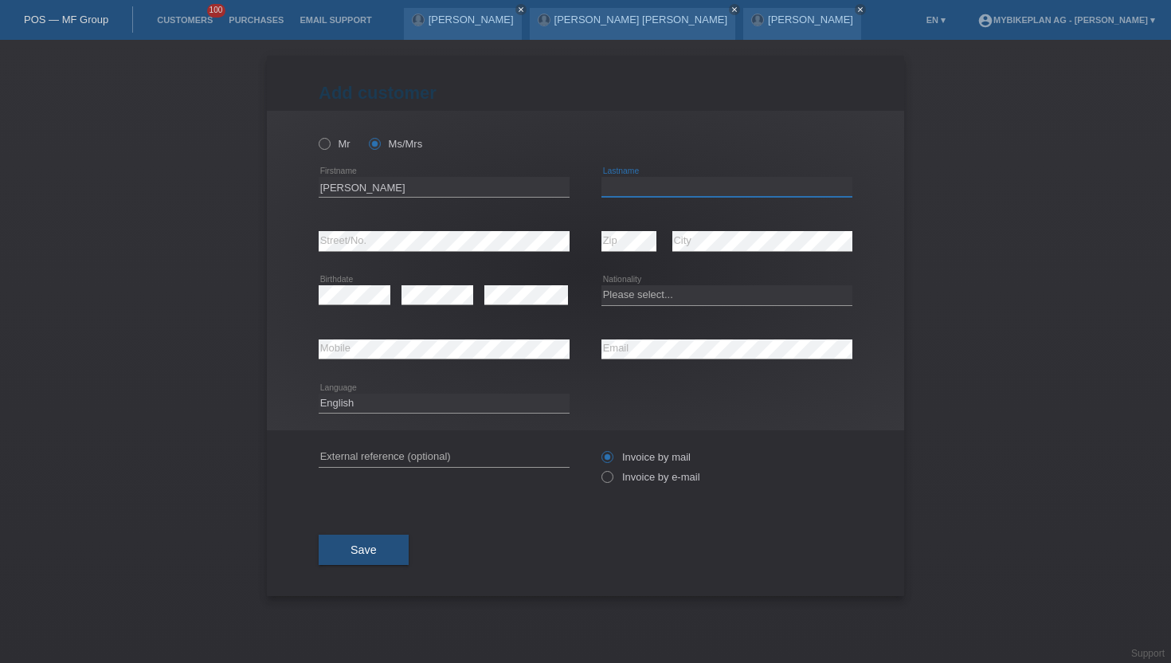
paste input "Weber"
type input "Weber"
click at [599, 468] on icon at bounding box center [599, 468] width 0 height 0
click at [606, 475] on input "Invoice by e-mail" at bounding box center [606, 481] width 10 height 20
radio input "true"
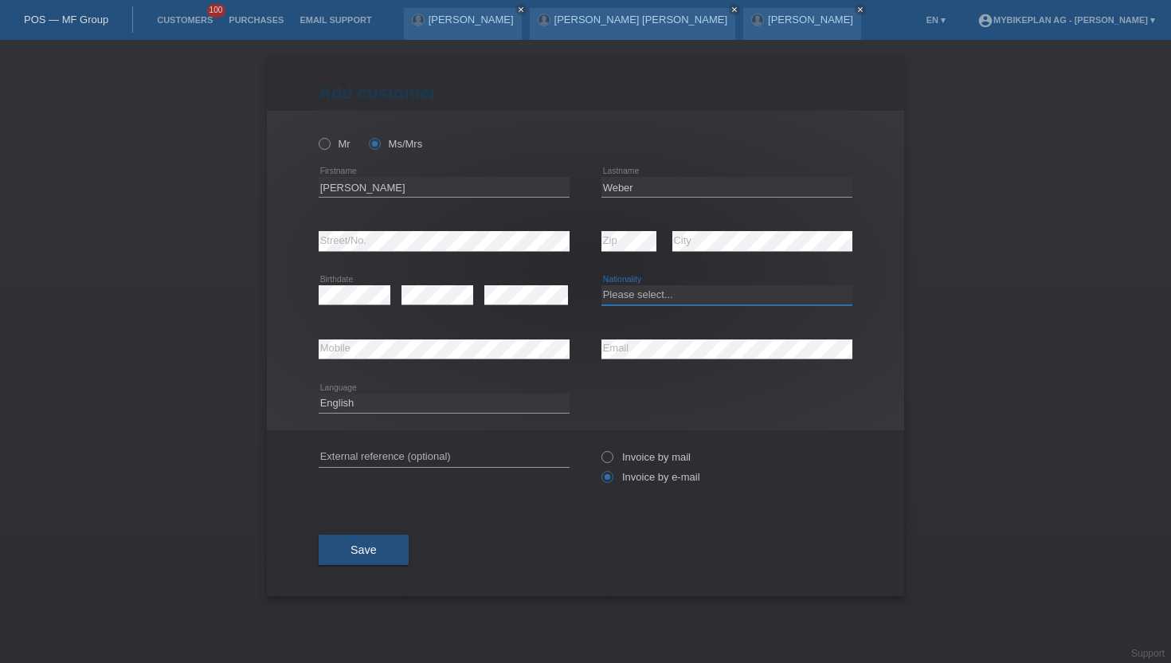
click at [654, 291] on select "Please select... Switzerland Austria Germany Liechtenstein ------------ Afghani…" at bounding box center [726, 294] width 251 height 19
click at [601, 286] on select "Please select... Switzerland Austria Germany Liechtenstein ------------ Afghani…" at bounding box center [726, 294] width 251 height 19
click at [616, 227] on div "error Zip" at bounding box center [628, 241] width 55 height 54
click at [634, 291] on select "Please select... Switzerland Austria Germany Liechtenstein ------------ Afghani…" at bounding box center [726, 294] width 251 height 19
select select "DE"
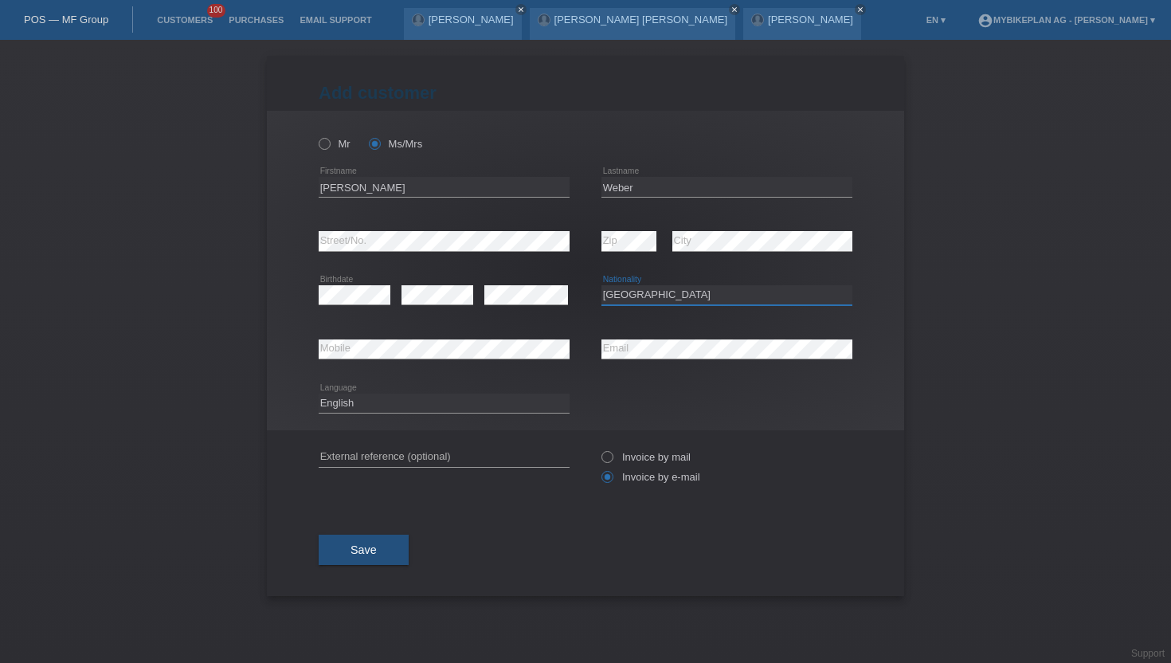
click at [601, 286] on select "Please select... Switzerland Austria Germany Liechtenstein ------------ Afghani…" at bounding box center [726, 294] width 251 height 19
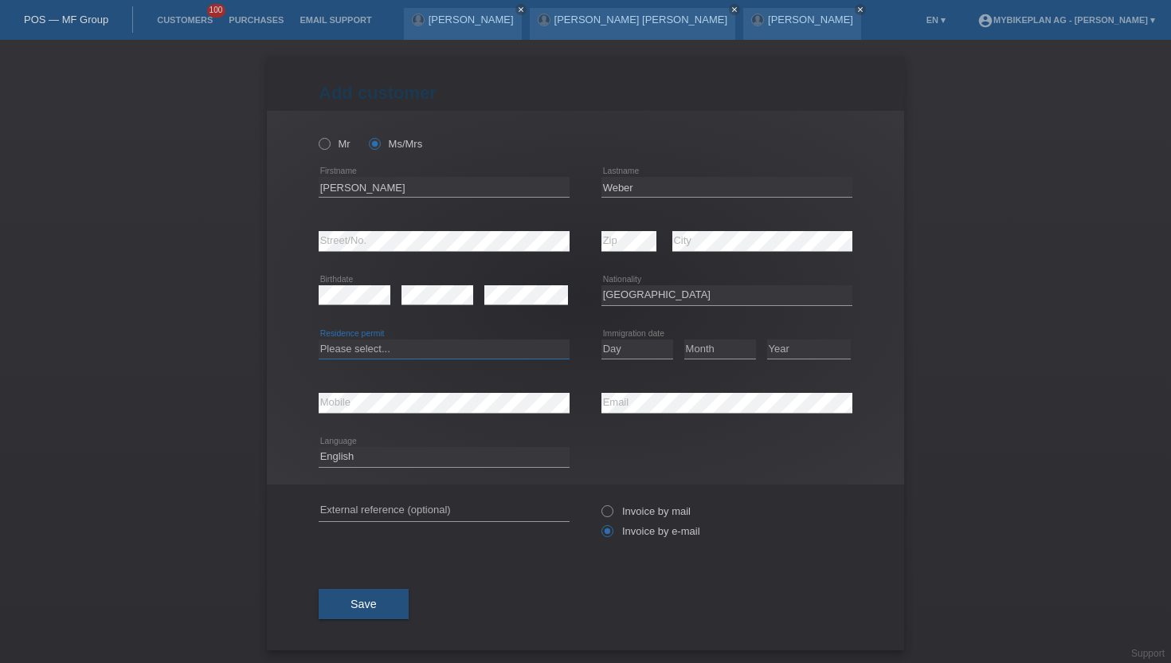
click at [386, 342] on select "Please select... C B B - Refugee status Other" at bounding box center [444, 348] width 251 height 19
select select "B"
click at [319, 339] on select "Please select... C B B - Refugee status Other" at bounding box center [444, 348] width 251 height 19
click at [632, 350] on select "Day 01 02 03 04 05 06 07 08 09 10 11" at bounding box center [637, 348] width 72 height 19
select select "22"
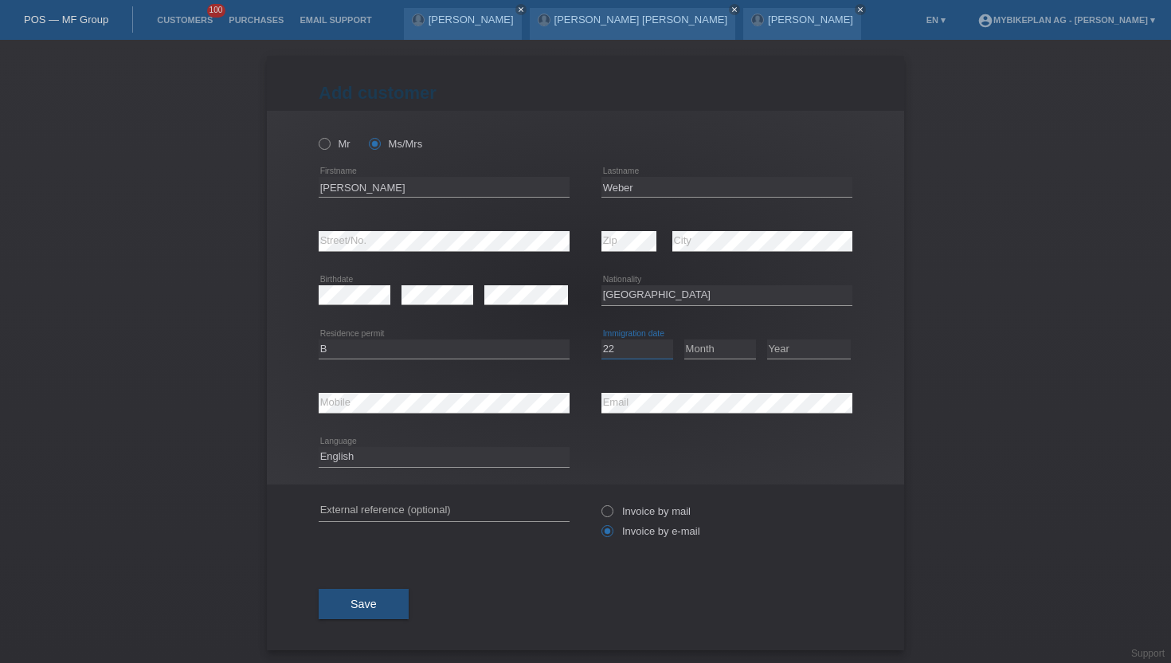
click at [601, 339] on select "Day 01 02 03 04 05 06 07 08 09 10 11" at bounding box center [637, 348] width 72 height 19
click at [695, 354] on select "Month 01 02 03 04 05 06 07 08 09 10 11" at bounding box center [720, 348] width 72 height 19
select select "10"
click at [684, 339] on select "Month 01 02 03 04 05 06 07 08 09 10 11" at bounding box center [720, 348] width 72 height 19
click at [789, 345] on select "Year 2025 2024 2023 2022 2021 2020 2019 2018 2017 2016 2015 2014 2013 2012 2011…" at bounding box center [809, 348] width 84 height 19
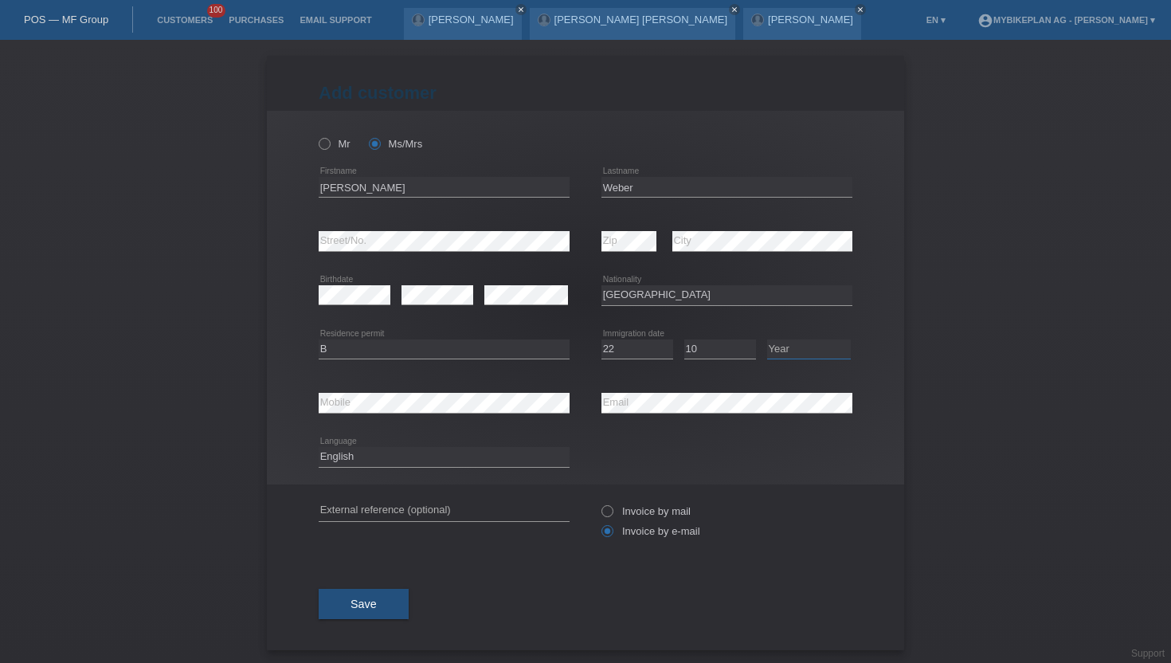
click at [782, 346] on select "Year 2025 2024 2023 2022 2021 2020 2019 2018 2017 2016 2015 2014 2013 2012 2011…" at bounding box center [809, 348] width 84 height 19
select select "2022"
click at [767, 339] on select "Year 2025 2024 2023 2022 2021 2020 2019 2018 2017 2016 2015 2014 2013 2012 2011…" at bounding box center [809, 348] width 84 height 19
click at [397, 468] on div "Deutsch Français Italiano English error Language" at bounding box center [444, 457] width 251 height 54
click at [397, 446] on div "Deutsch Français Italiano English error Language" at bounding box center [444, 457] width 251 height 54
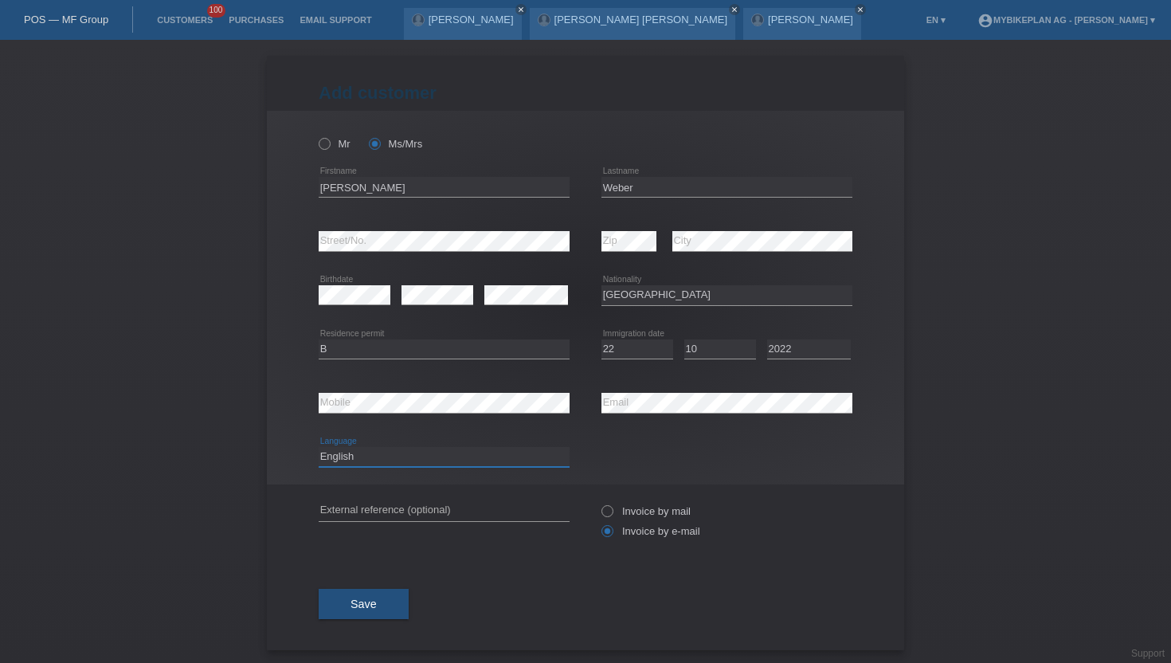
click at [374, 455] on select "Deutsch Français Italiano English" at bounding box center [444, 456] width 251 height 19
select select "de"
click at [319, 448] on select "Deutsch Français Italiano English" at bounding box center [444, 456] width 251 height 19
click at [360, 599] on button "Save" at bounding box center [364, 604] width 90 height 30
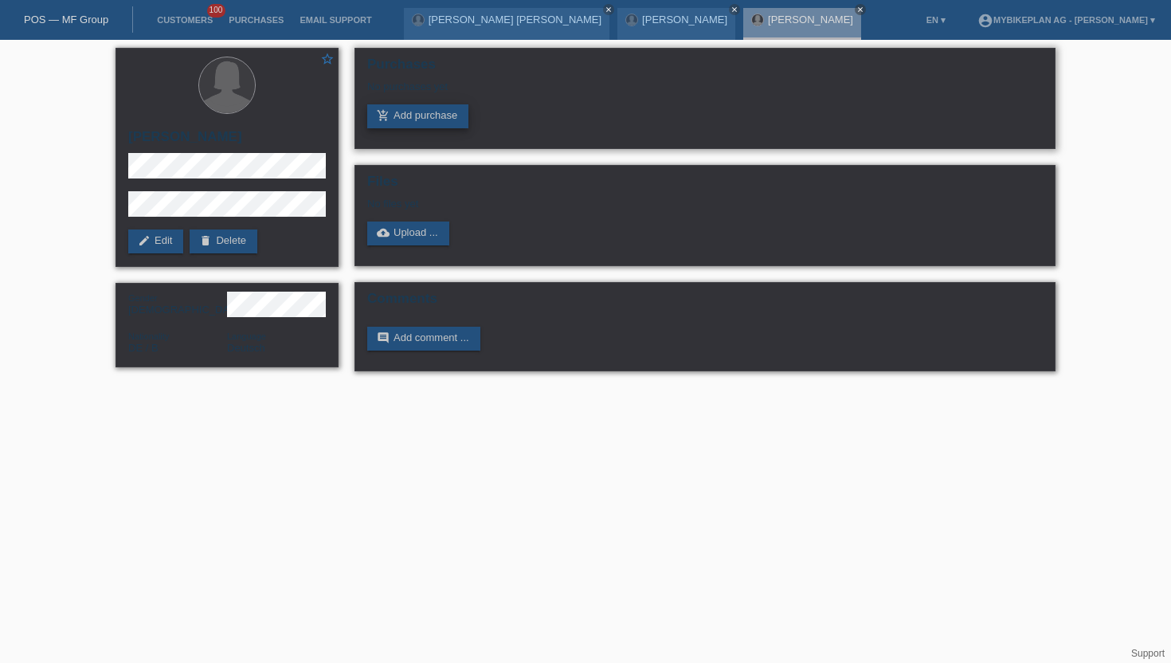
click at [418, 111] on link "add_shopping_cart Add purchase" at bounding box center [417, 116] width 101 height 24
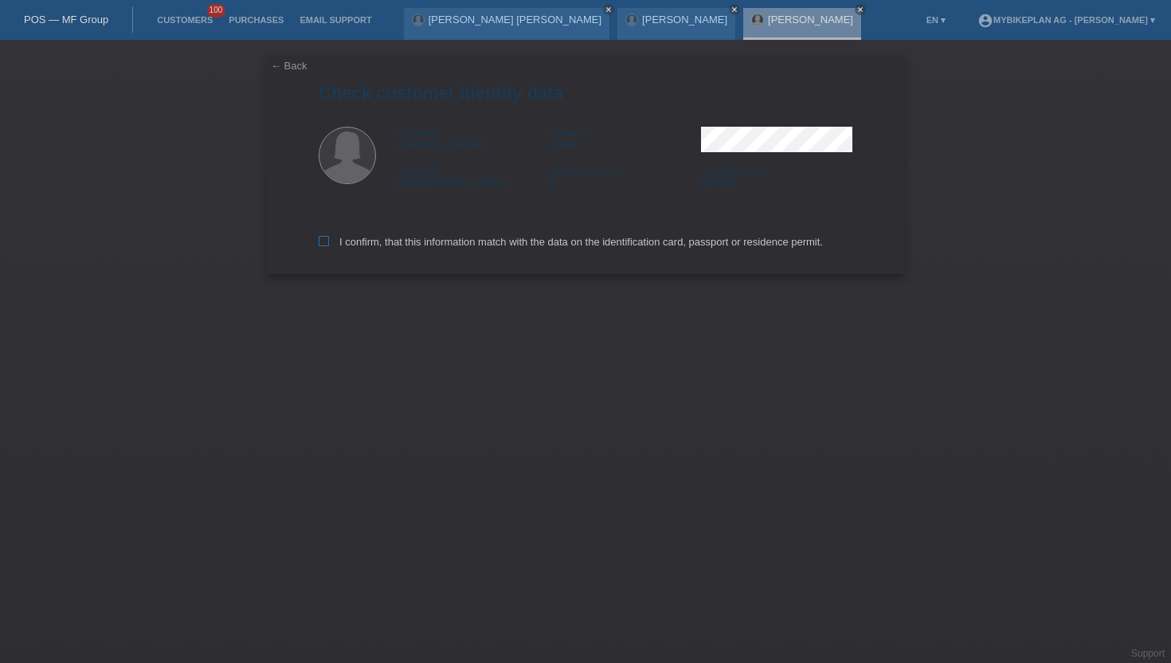
click at [338, 240] on label "I confirm, that this information match with the data on the identification card…" at bounding box center [571, 242] width 504 height 12
click at [329, 240] on input "I confirm, that this information match with the data on the identification card…" at bounding box center [324, 241] width 10 height 10
checkbox input "true"
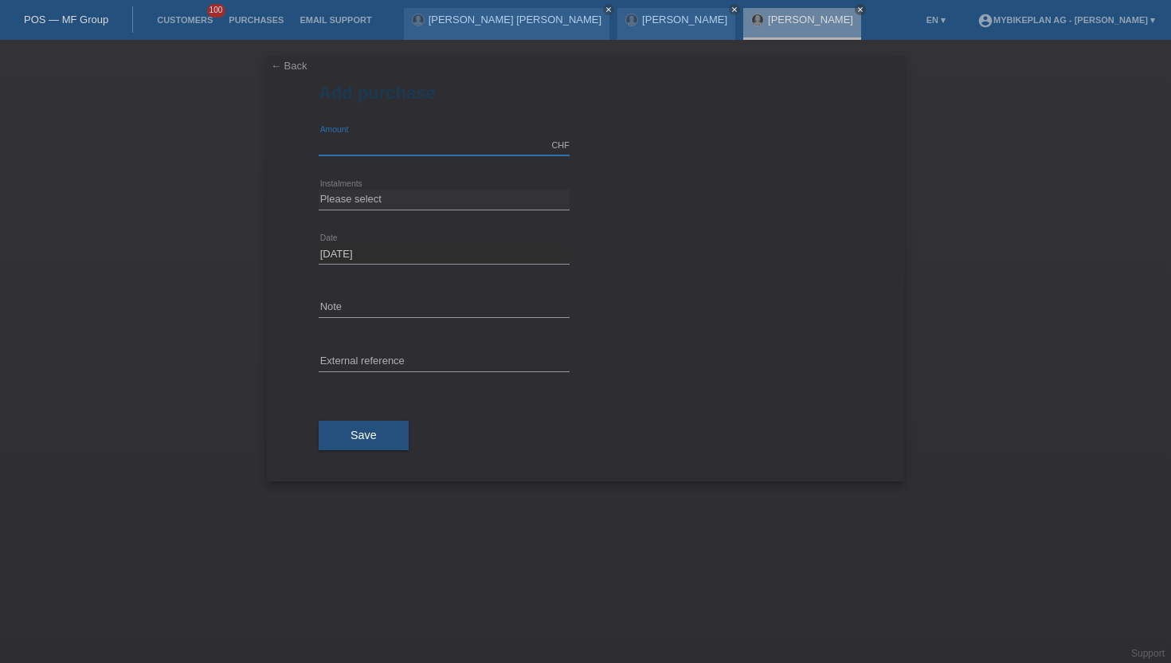
click at [416, 142] on input "text" at bounding box center [444, 145] width 251 height 20
type input "15000.00"
click at [366, 208] on select "Please select 6 instalments 12 instalments 18 instalments 24 instalments 36 ins…" at bounding box center [444, 199] width 251 height 19
select select "488"
click at [319, 190] on select "Please select 6 instalments 12 instalments 18 instalments 24 instalments 36 ins…" at bounding box center [444, 199] width 251 height 19
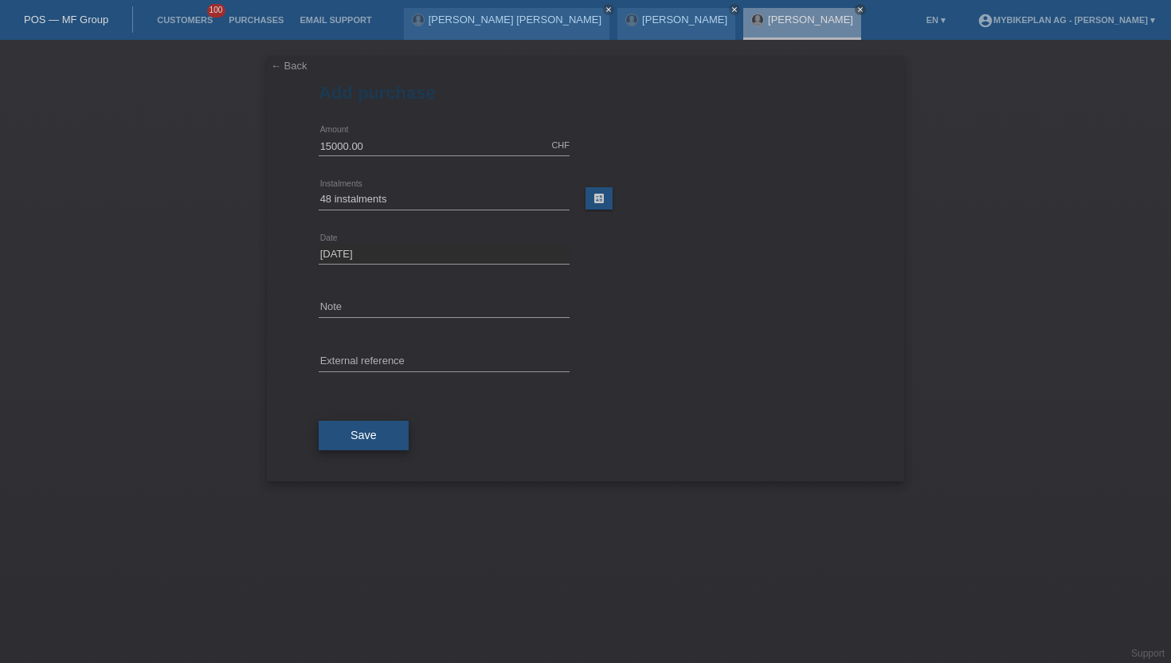
click at [364, 433] on span "Save" at bounding box center [363, 434] width 26 height 13
